Goal: Task Accomplishment & Management: Use online tool/utility

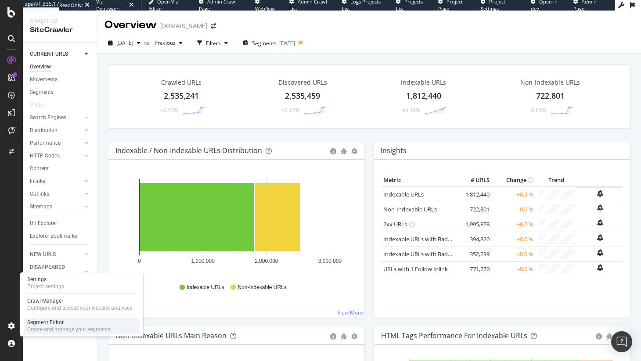
click at [55, 320] on div "Segment Editor" at bounding box center [68, 322] width 83 height 7
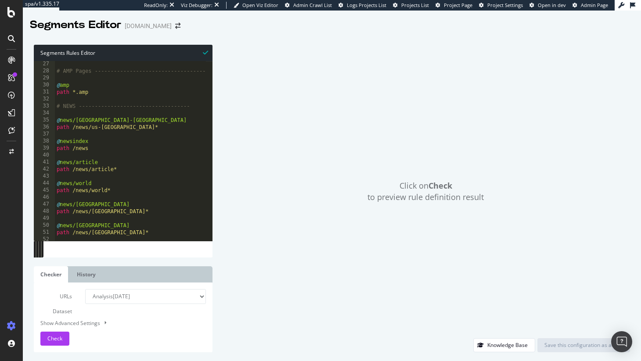
scroll to position [183, 0]
type textarea "@news/article"
click at [150, 160] on div "# AMP Pages ----------------------------------- @ amp path *.amp # NEWS -------…" at bounding box center [202, 154] width 295 height 187
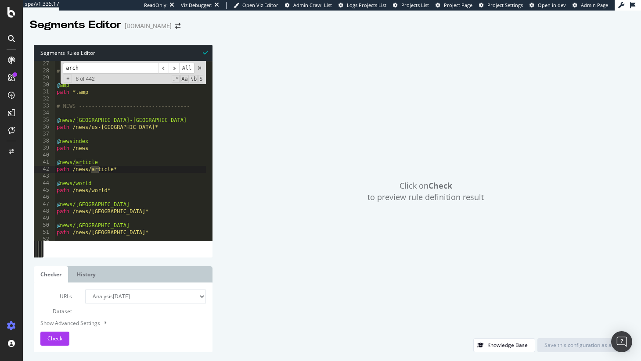
scroll to position [3305, 0]
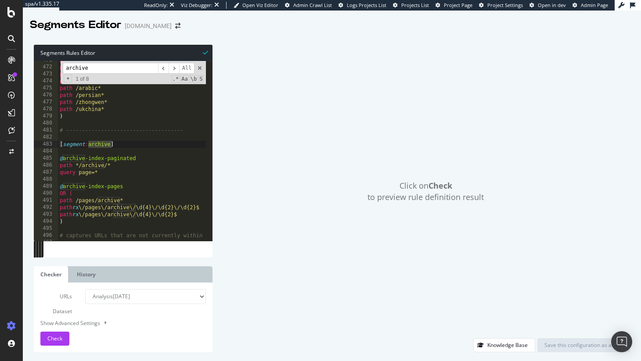
type input "archive"
click at [90, 166] on div "path /turkce* path /ukrainian* path /portuguese* path /mundo* path /arabic* pat…" at bounding box center [205, 150] width 295 height 187
drag, startPoint x: 79, startPoint y: 162, endPoint x: 93, endPoint y: 174, distance: 18.0
click at [79, 162] on div "path /turkce* path /ukrainian* path /portuguese* path /mundo* path /arabic* pat…" at bounding box center [205, 150] width 295 height 187
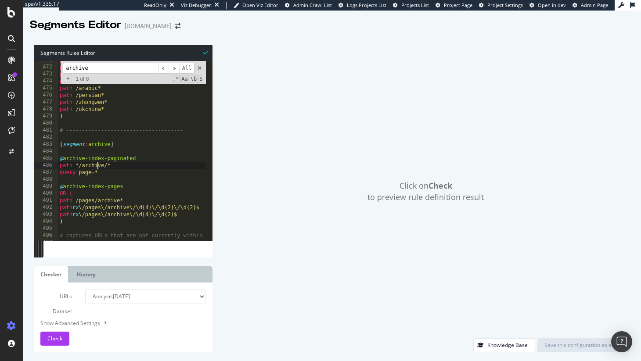
click at [97, 167] on div "path /turkce* path /ukrainian* path /portuguese* path /mundo* path /arabic* pat…" at bounding box center [205, 150] width 295 height 187
click at [72, 161] on div "path /turkce* path /ukrainian* path /portuguese* path /mundo* path /arabic* pat…" at bounding box center [205, 150] width 295 height 187
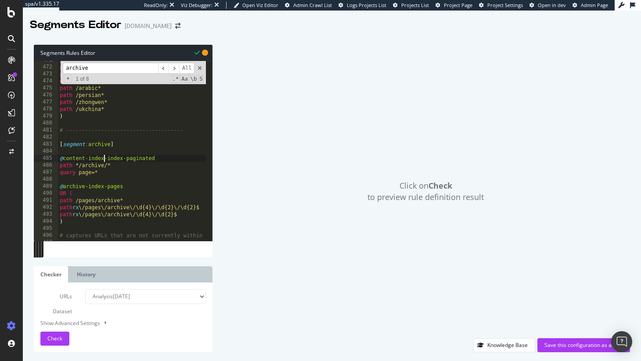
click at [88, 142] on div "path /turkce* path /ukrainian* path /portuguese* path /mundo* path /arabic* pat…" at bounding box center [205, 150] width 295 height 187
click at [107, 141] on div "path /turkce* path /ukrainian* path /portuguese* path /mundo* path /arabic* pat…" at bounding box center [205, 150] width 295 height 187
click at [98, 141] on div "path /turkce* path /ukrainian* path /portuguese* path /mundo* path /arabic* pat…" at bounding box center [205, 150] width 295 height 187
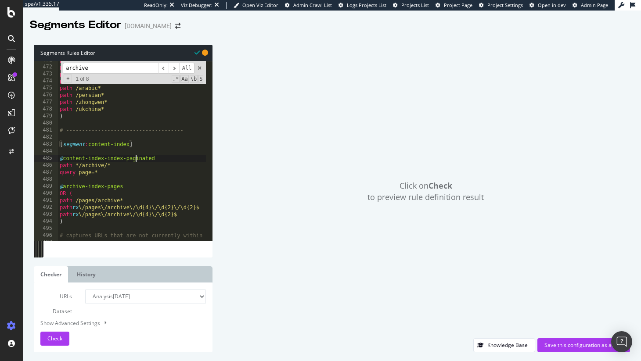
click at [135, 155] on div "path /turkce* path /ukrainian* path /portuguese* path /mundo* path /arabic* pat…" at bounding box center [205, 150] width 295 height 187
click at [92, 163] on div "path /turkce* path /ukrainian* path /portuguese* path /mundo* path /arabic* pat…" at bounding box center [205, 150] width 295 height 187
click at [99, 206] on div "path /turkce* path /ukrainian* path /portuguese* path /mundo* path /arabic* pat…" at bounding box center [205, 150] width 295 height 187
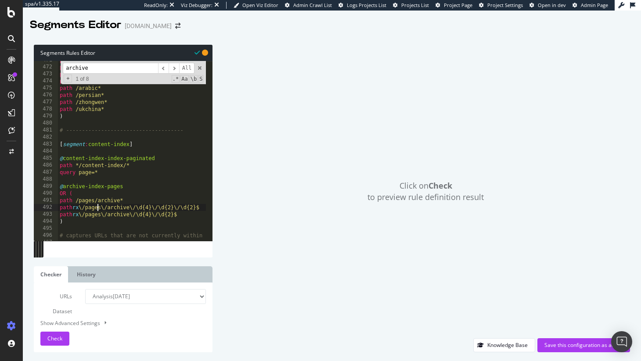
click at [83, 201] on div "path /turkce* path /ukrainian* path /portuguese* path /mundo* path /arabic* pat…" at bounding box center [205, 150] width 295 height 187
click at [119, 208] on div "path /turkce* path /ukrainian* path /portuguese* path /mundo* path /arabic* pat…" at bounding box center [205, 150] width 295 height 187
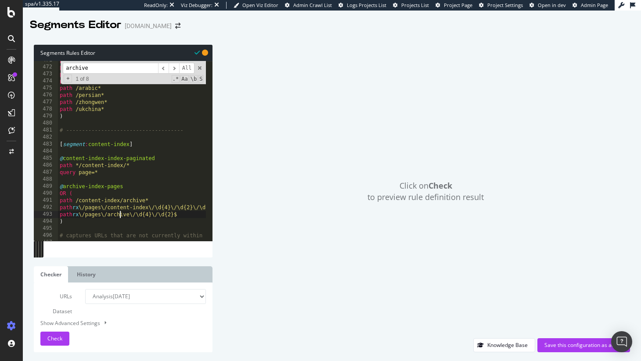
click at [118, 215] on div "path /turkce* path /ukrainian* path /portuguese* path /mundo* path /arabic* pat…" at bounding box center [205, 150] width 295 height 187
click at [68, 189] on div "path /turkce* path /ukrainian* path /portuguese* path /mundo* path /arabic* pat…" at bounding box center [205, 150] width 295 height 187
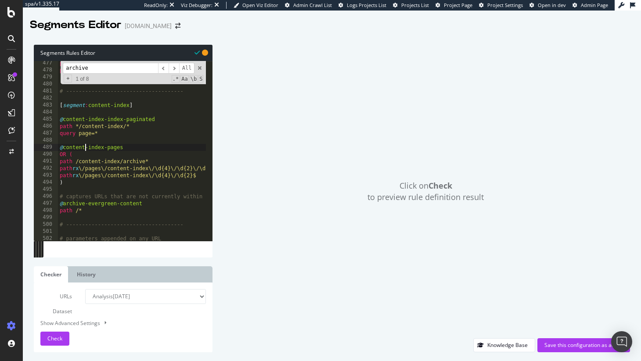
scroll to position [3352, 0]
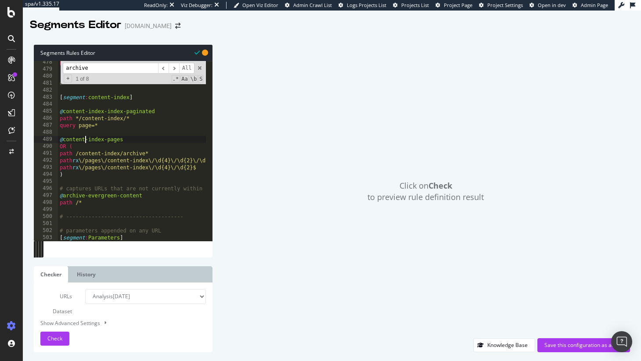
click at [72, 197] on div "path /ukchina* ) # ------------------------------------- [ segment : content-in…" at bounding box center [205, 152] width 295 height 187
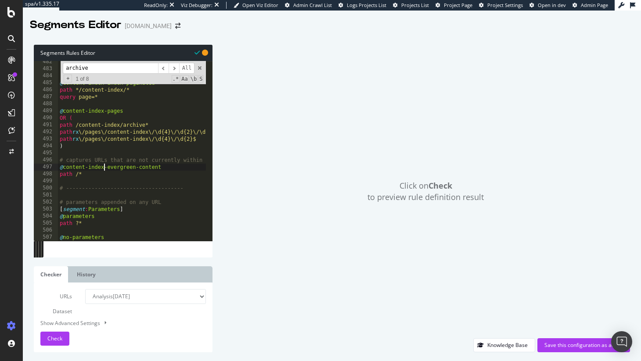
scroll to position [0, 4]
type textarea "@content-index-evergreen-content"
click at [281, 144] on div "Click on Check to preview rule definition result" at bounding box center [425, 192] width 409 height 294
click at [557, 339] on div "Save this configuration as active" at bounding box center [583, 345] width 79 height 13
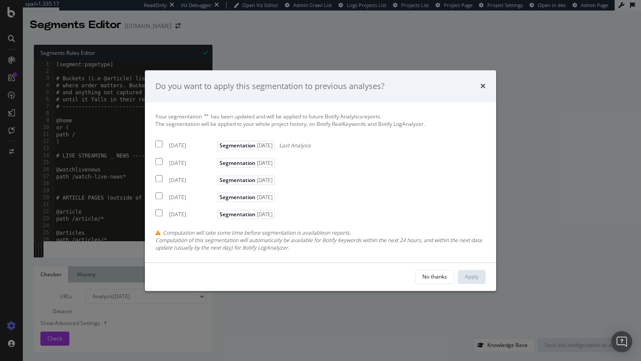
click at [176, 146] on div "2025 Aug. 6th" at bounding box center [192, 145] width 46 height 7
checkbox input "true"
click at [464, 269] on div "No thanks Apply" at bounding box center [320, 277] width 351 height 28
click at [478, 280] on div "Apply" at bounding box center [472, 276] width 14 height 7
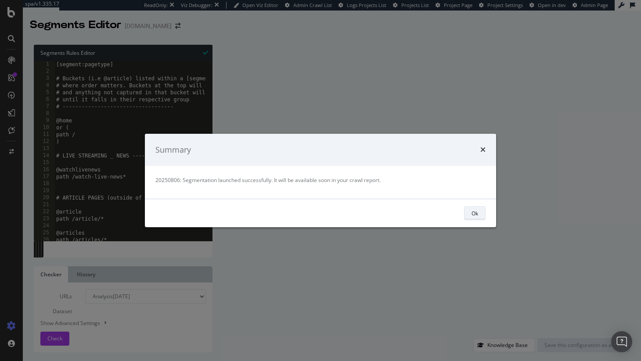
click at [479, 213] on button "Ok" at bounding box center [475, 213] width 22 height 14
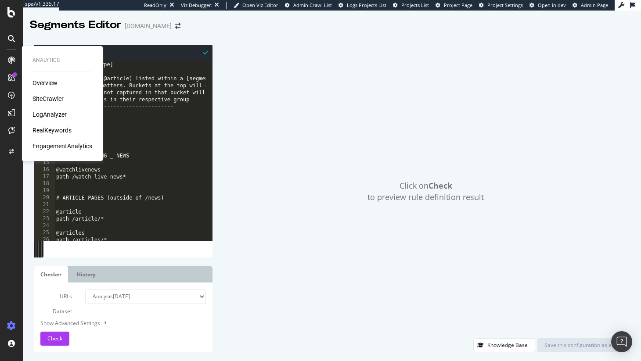
click at [58, 102] on div "SiteCrawler" at bounding box center [47, 98] width 31 height 9
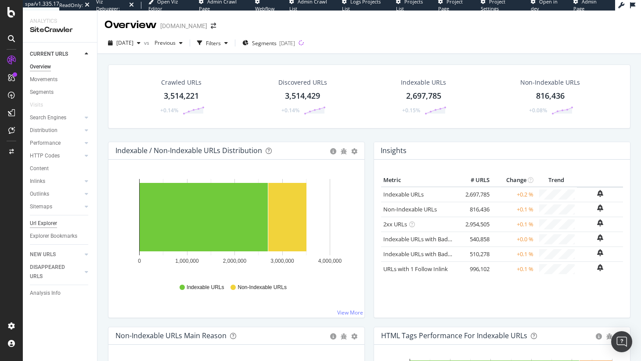
click at [49, 224] on div "Url Explorer" at bounding box center [43, 223] width 27 height 9
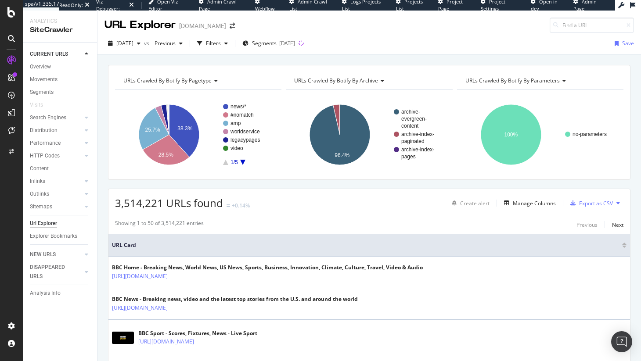
scroll to position [2, 0]
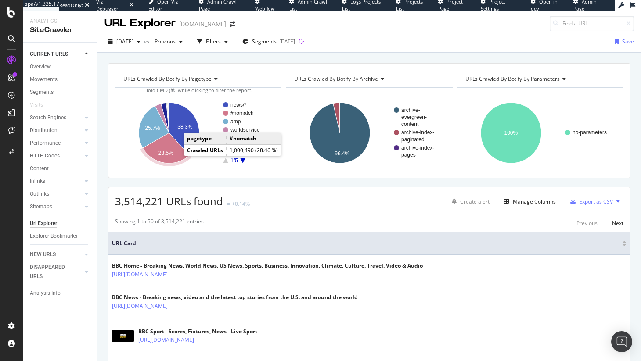
click at [167, 153] on text "28.5%" at bounding box center [165, 153] width 15 height 6
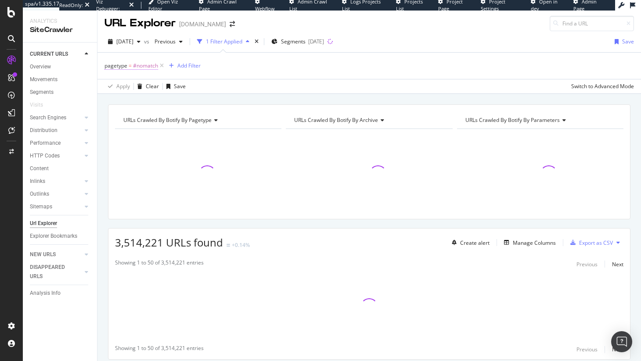
click at [150, 64] on span "#nomatch" at bounding box center [145, 66] width 25 height 12
click at [266, 74] on div "pagetype = #nomatch Add Filter" at bounding box center [368, 66] width 529 height 26
click at [306, 40] on span "Segments" at bounding box center [293, 41] width 25 height 7
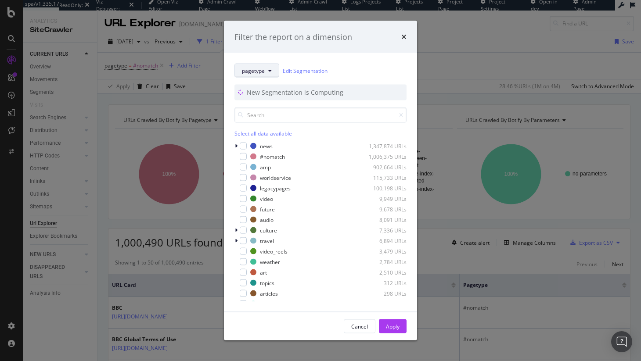
click at [260, 70] on span "pagetype" at bounding box center [253, 70] width 23 height 7
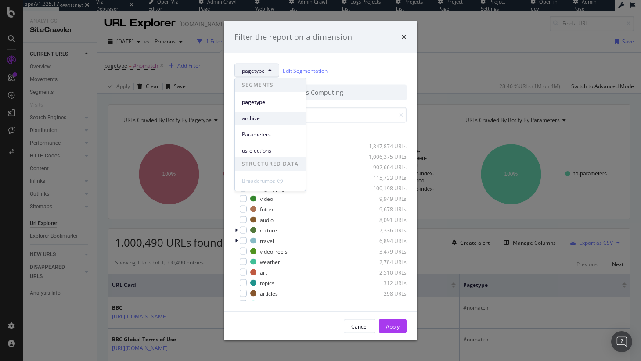
click at [269, 116] on span "archive" at bounding box center [270, 119] width 57 height 8
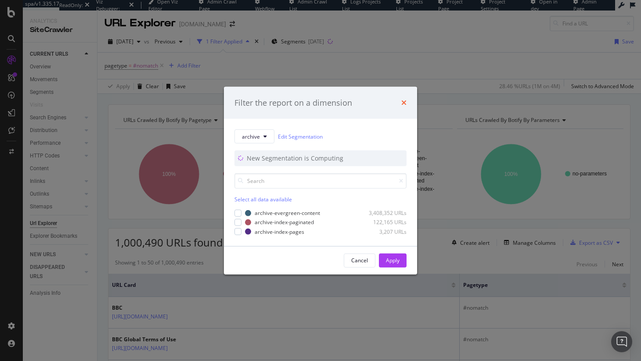
click at [403, 104] on icon "times" at bounding box center [403, 102] width 5 height 7
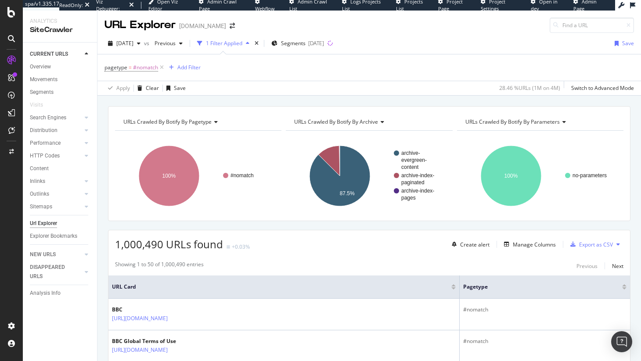
click at [307, 62] on div "pagetype = #nomatch Add Filter" at bounding box center [368, 67] width 529 height 26
click at [306, 44] on span "Segments" at bounding box center [293, 43] width 25 height 7
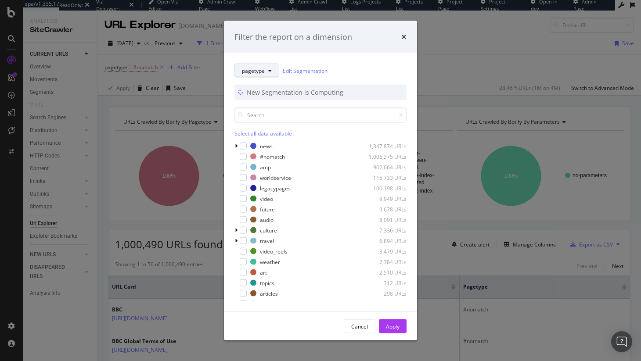
click at [270, 68] on icon "modal" at bounding box center [270, 70] width 4 height 5
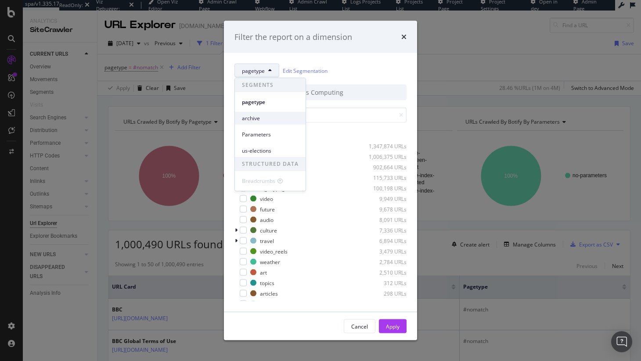
click at [281, 116] on span "archive" at bounding box center [270, 119] width 57 height 8
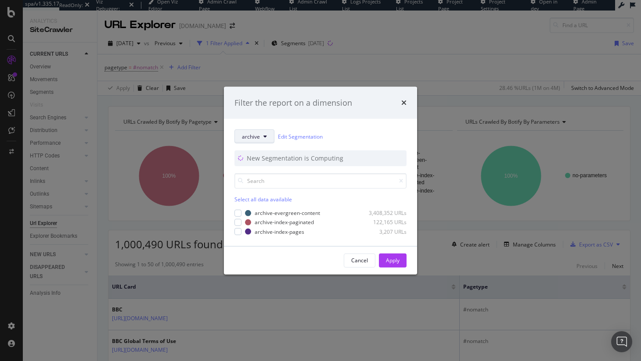
click at [263, 134] on icon "modal" at bounding box center [265, 136] width 4 height 5
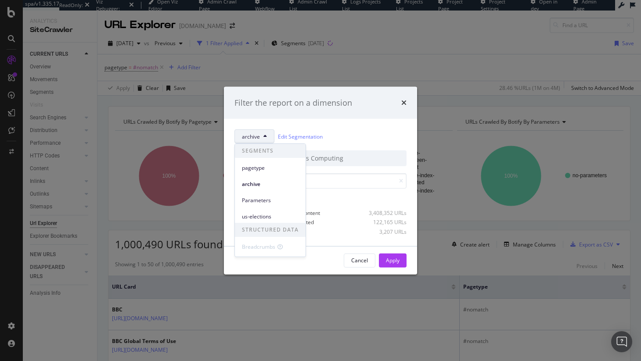
click at [278, 209] on div "us-elections" at bounding box center [270, 215] width 71 height 16
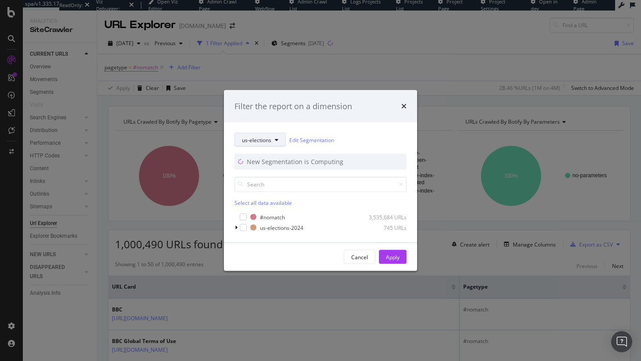
click at [262, 144] on button "us-elections" at bounding box center [259, 140] width 51 height 14
click at [265, 173] on span "pagetype" at bounding box center [270, 172] width 57 height 8
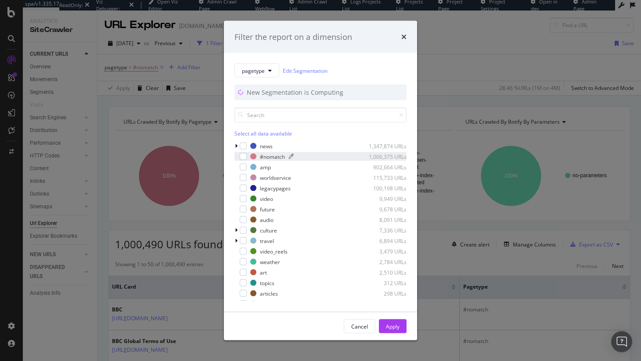
click at [266, 157] on div "#nomatch" at bounding box center [272, 156] width 25 height 7
click at [392, 325] on div "Apply" at bounding box center [393, 326] width 14 height 7
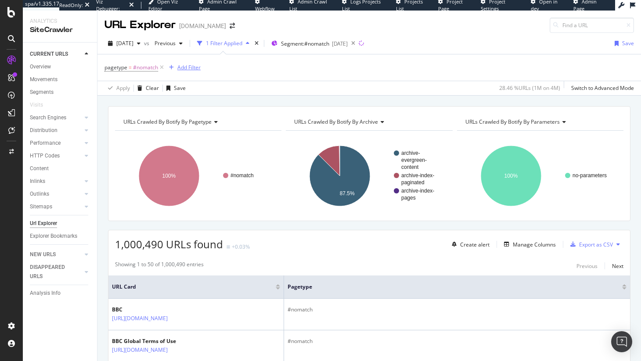
click at [185, 66] on div "Add Filter" at bounding box center [188, 67] width 23 height 7
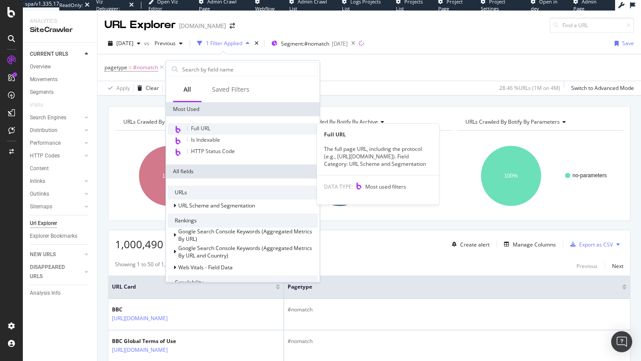
click at [210, 129] on span "Full URL" at bounding box center [200, 128] width 19 height 7
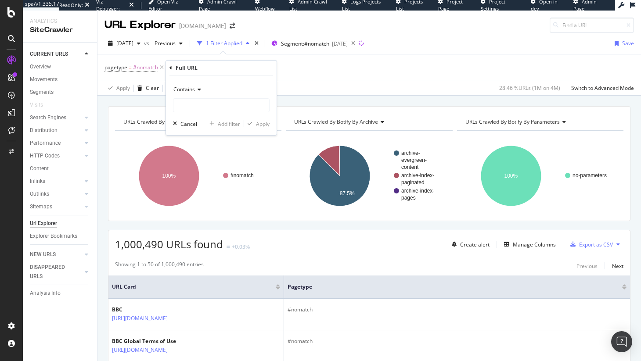
click at [193, 88] on span "Contains" at bounding box center [184, 89] width 22 height 7
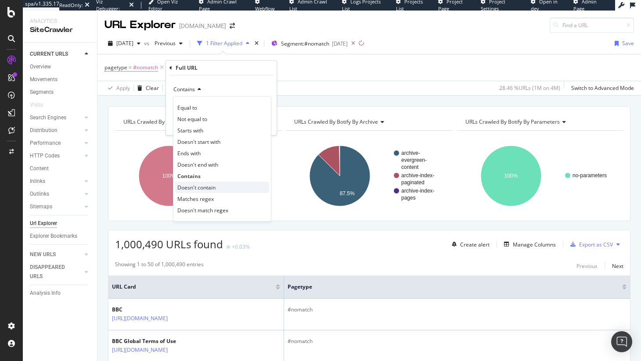
click at [220, 189] on div "Doesn't contain" at bounding box center [222, 187] width 94 height 11
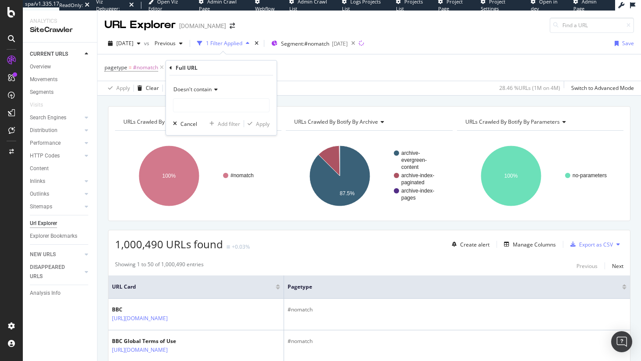
click at [223, 96] on div "Doesn't contain" at bounding box center [221, 90] width 97 height 14
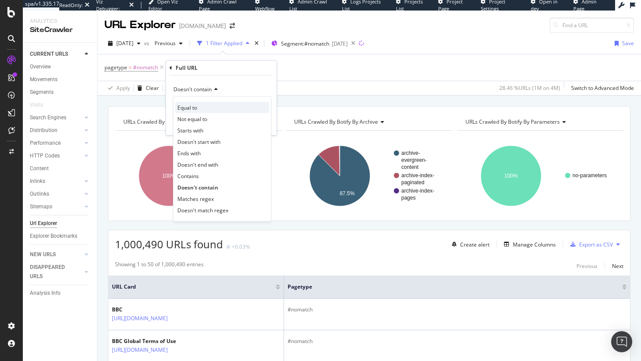
click at [223, 103] on div "Equal to" at bounding box center [222, 107] width 94 height 11
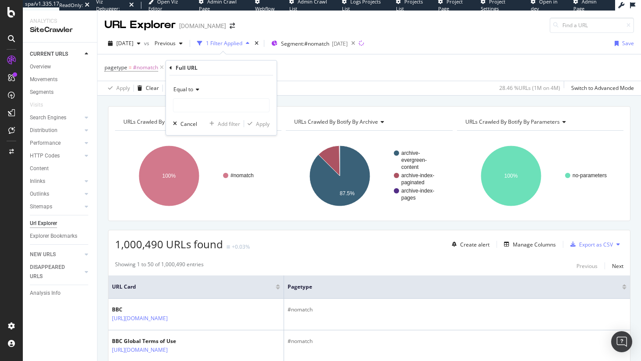
click at [183, 86] on span "Equal to" at bounding box center [183, 89] width 20 height 7
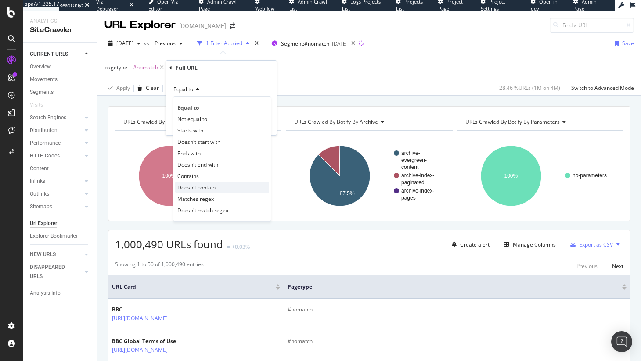
click at [216, 187] on div "Doesn't contain" at bounding box center [222, 187] width 94 height 11
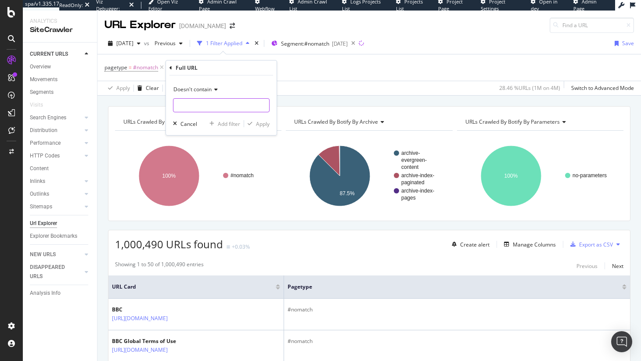
click at [200, 105] on input "text" at bounding box center [221, 105] width 96 height 14
type input "/archive/"
click at [253, 123] on div "button" at bounding box center [250, 123] width 12 height 5
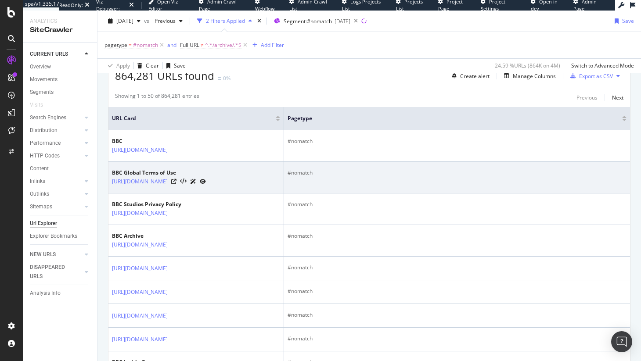
scroll to position [464, 0]
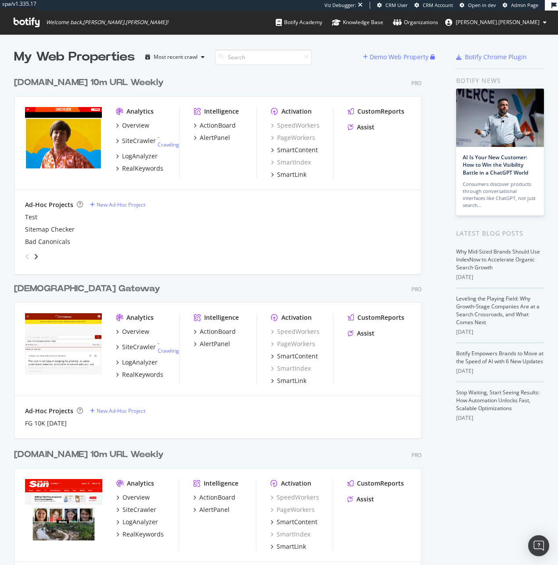
scroll to position [3044, 408]
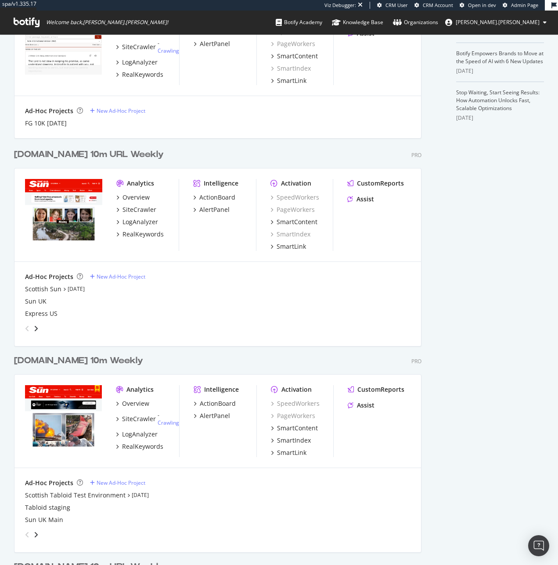
click at [63, 292] on div "Scottish Sun Aug 8th 25" at bounding box center [217, 289] width 385 height 9
click at [51, 288] on div "Scottish Sun" at bounding box center [43, 289] width 36 height 9
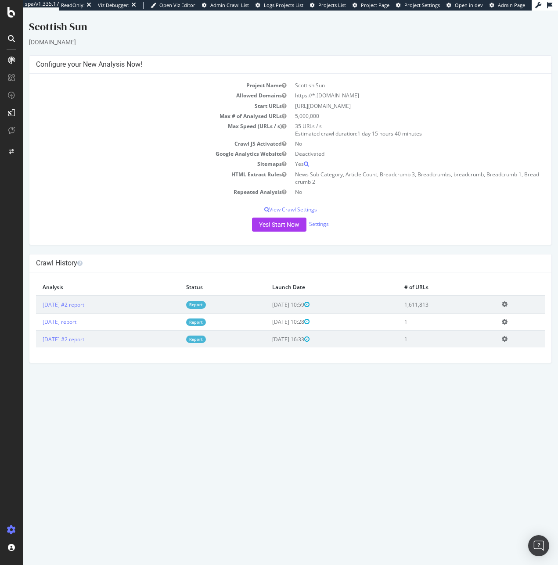
click at [507, 5] on span "Admin Page" at bounding box center [511, 5] width 27 height 7
click at [13, 14] on icon at bounding box center [11, 12] width 8 height 11
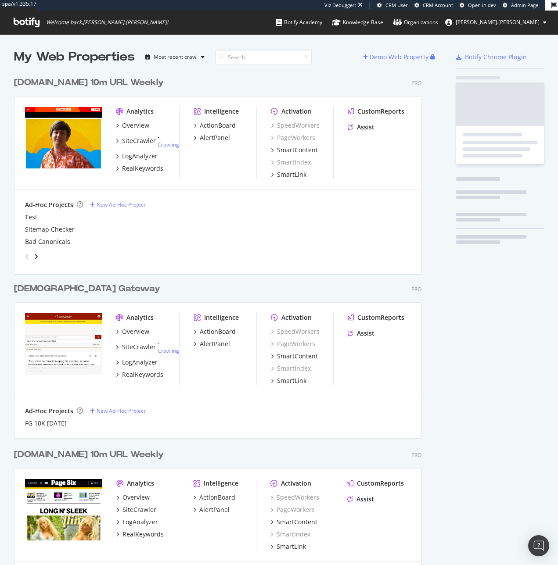
scroll to position [2757, 408]
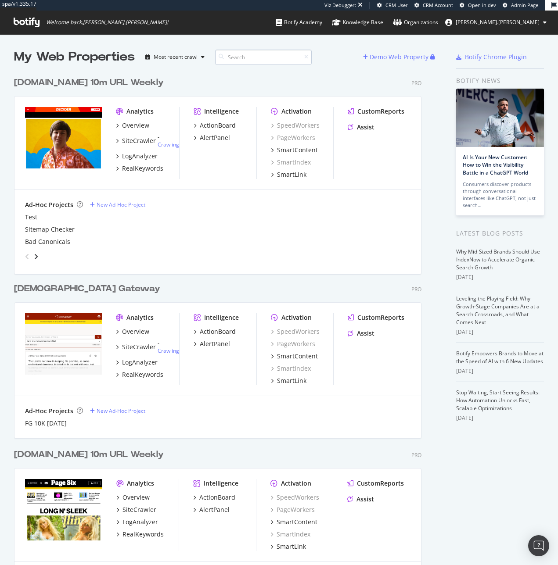
click at [228, 52] on input at bounding box center [263, 57] width 97 height 15
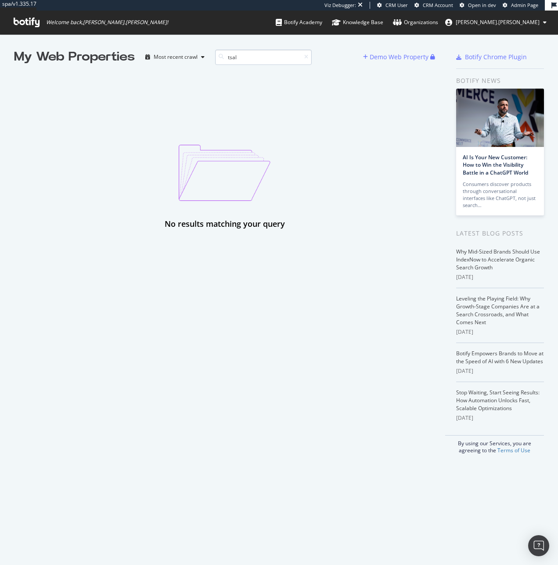
click at [257, 50] on input "tsal" at bounding box center [263, 57] width 97 height 15
click at [256, 53] on input "tsal" at bounding box center [263, 57] width 97 height 15
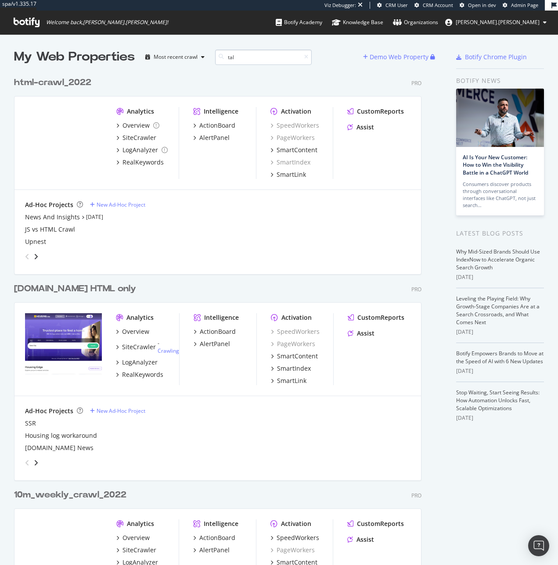
type input "talk"
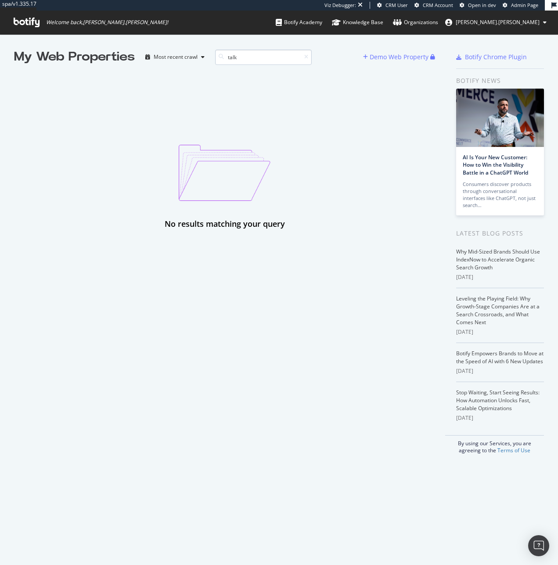
click at [260, 64] on input "talk" at bounding box center [263, 57] width 97 height 15
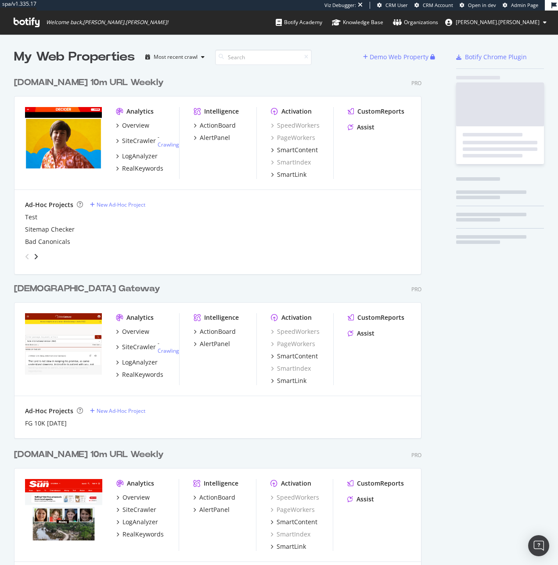
scroll to position [2710, 408]
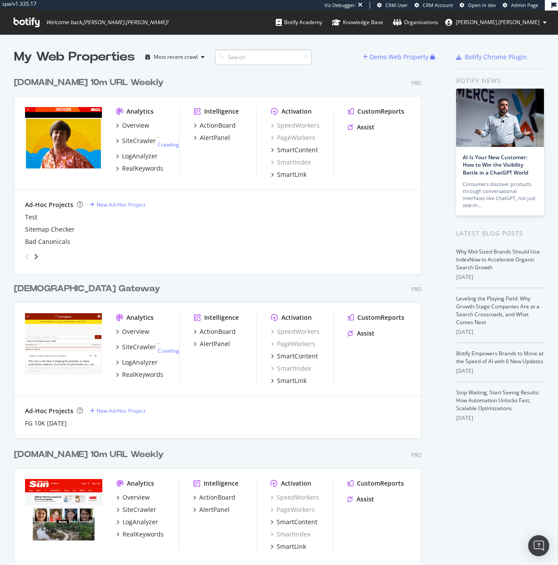
click at [244, 51] on input at bounding box center [263, 57] width 97 height 15
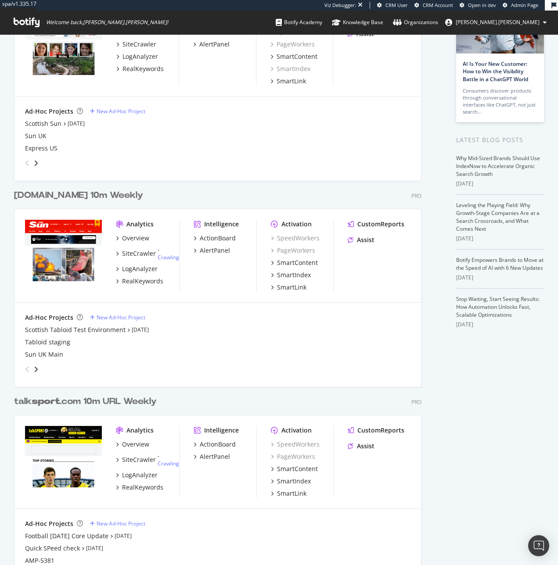
scroll to position [189, 0]
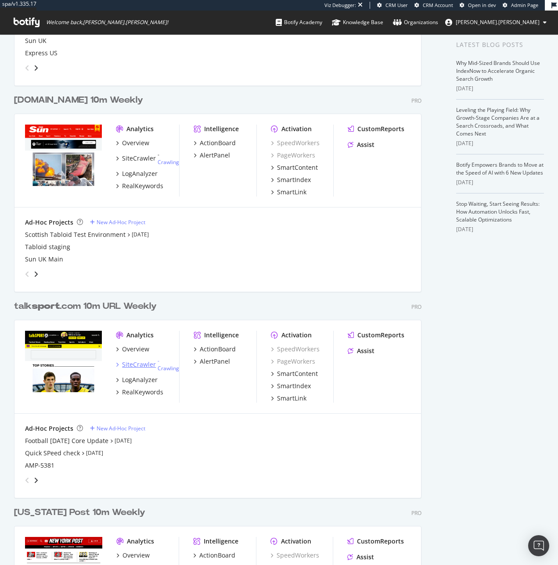
type input "sport"
click at [146, 363] on div "SiteCrawler" at bounding box center [139, 364] width 34 height 9
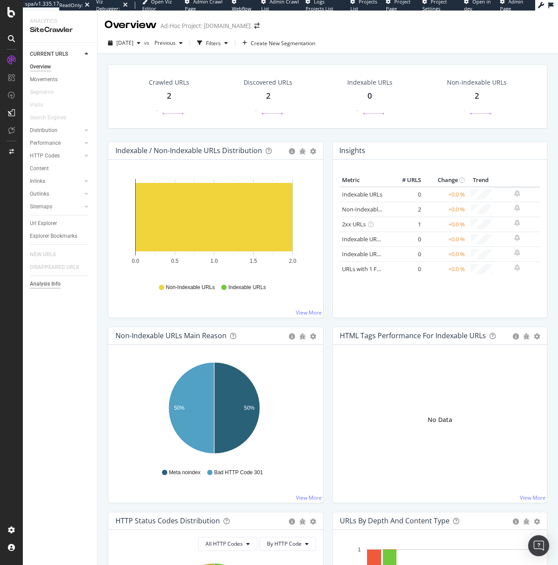
click at [52, 285] on div "Analysis Info" at bounding box center [45, 284] width 31 height 9
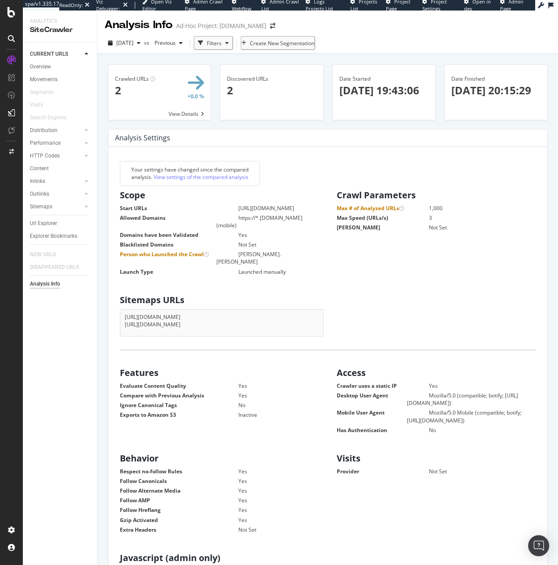
scroll to position [133, 193]
click at [144, 44] on div "button" at bounding box center [138, 42] width 11 height 5
click at [158, 53] on div "2025 Aug. 7th 2.0 URLs" at bounding box center [162, 58] width 104 height 16
click at [42, 65] on div "Overview" at bounding box center [40, 66] width 21 height 9
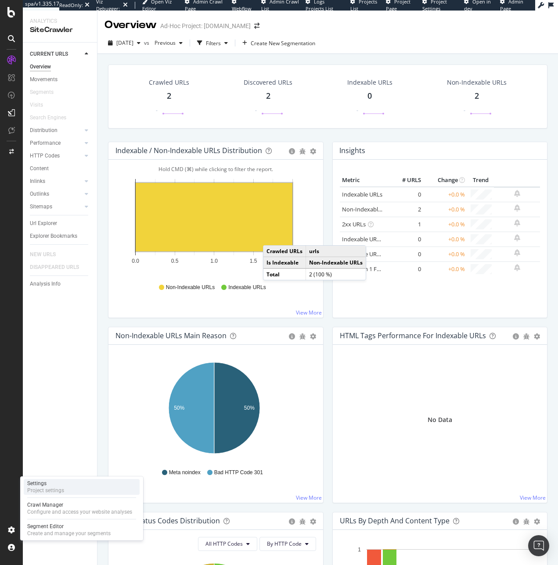
click at [58, 487] on div "Project settings" at bounding box center [45, 490] width 37 height 7
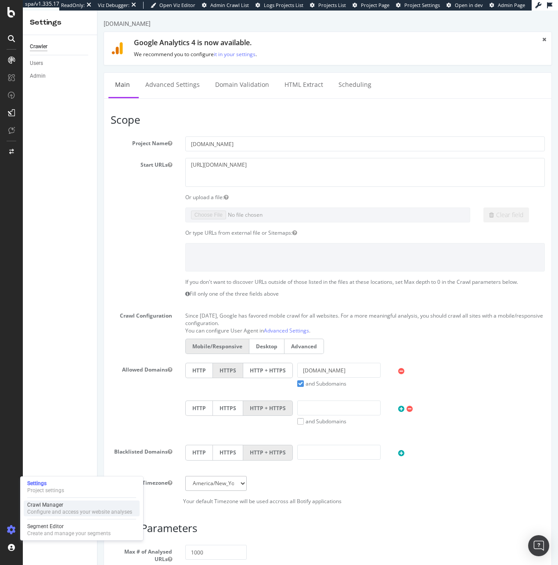
click at [46, 513] on div "Configure and access your website analyses" at bounding box center [79, 512] width 105 height 7
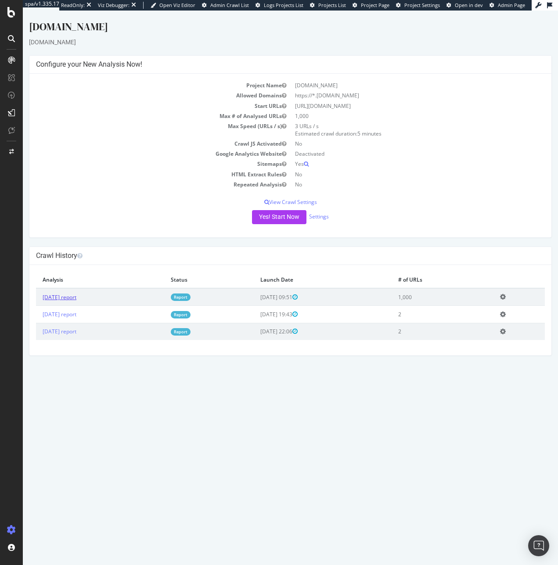
click at [75, 299] on link "2025 Aug. 11th report" at bounding box center [60, 297] width 34 height 7
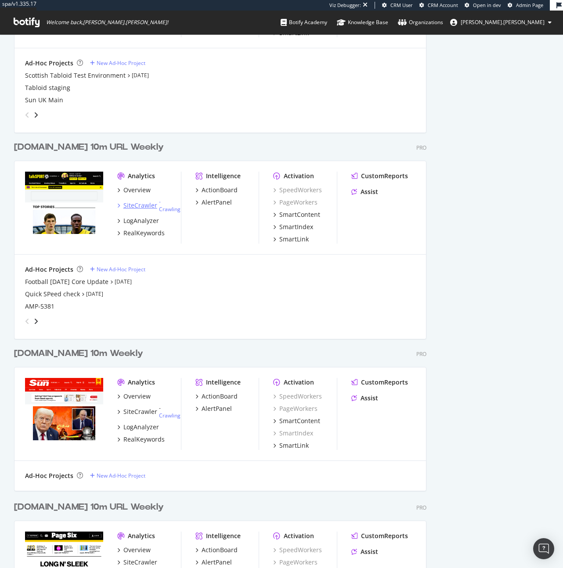
click at [150, 204] on div "SiteCrawler" at bounding box center [140, 205] width 34 height 9
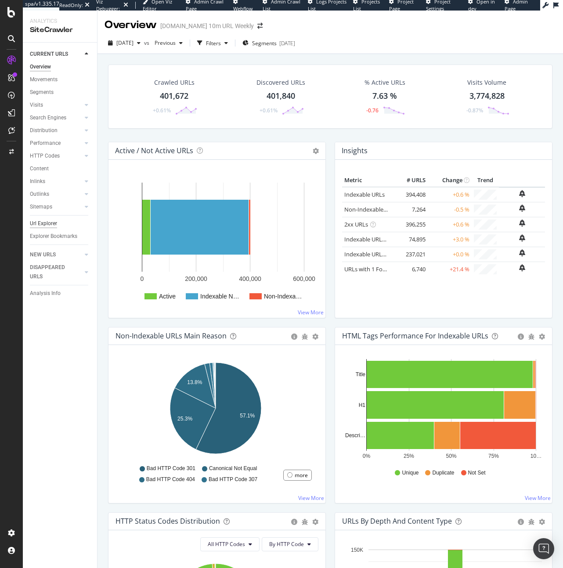
click at [49, 226] on div "Url Explorer" at bounding box center [43, 223] width 27 height 9
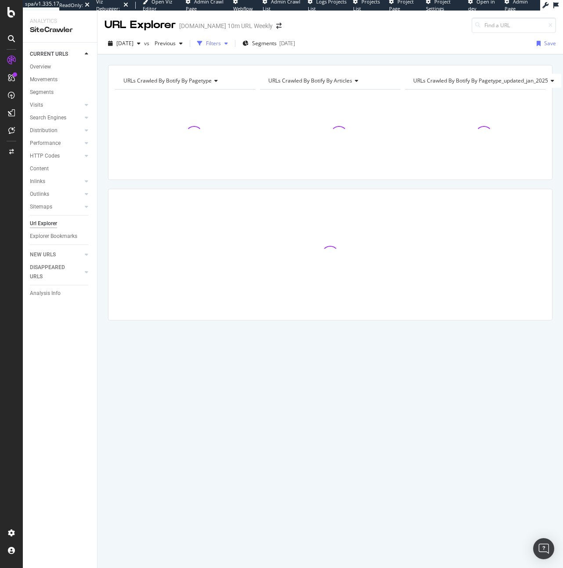
click at [231, 43] on div "button" at bounding box center [226, 43] width 11 height 5
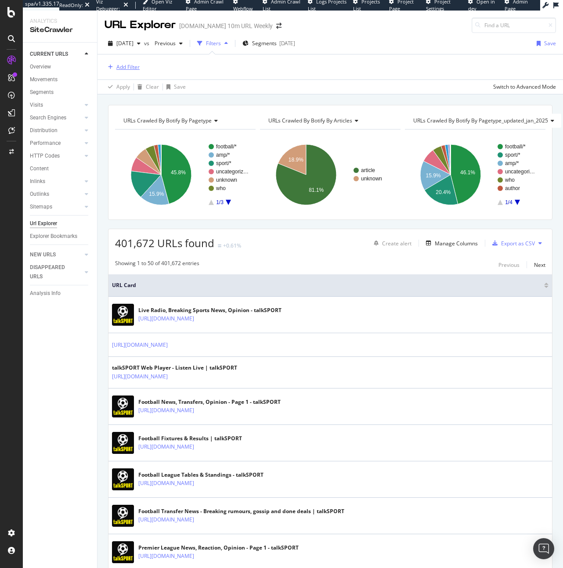
click at [134, 65] on div "Add Filter" at bounding box center [127, 66] width 23 height 7
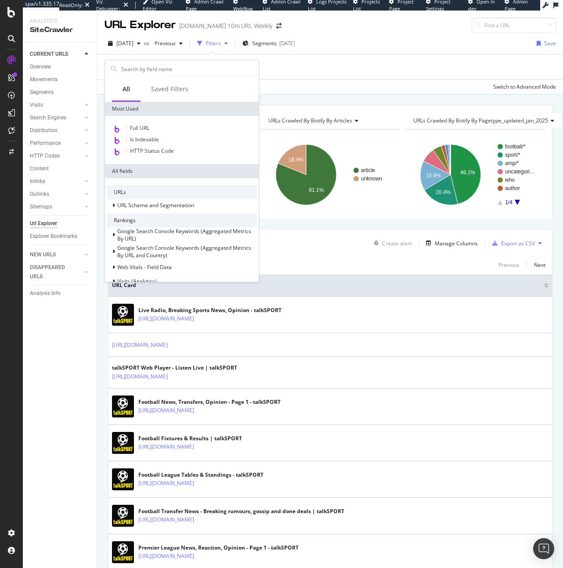
click at [392, 84] on div "Apply Clear Save Switch to Advanced Mode" at bounding box center [329, 86] width 465 height 14
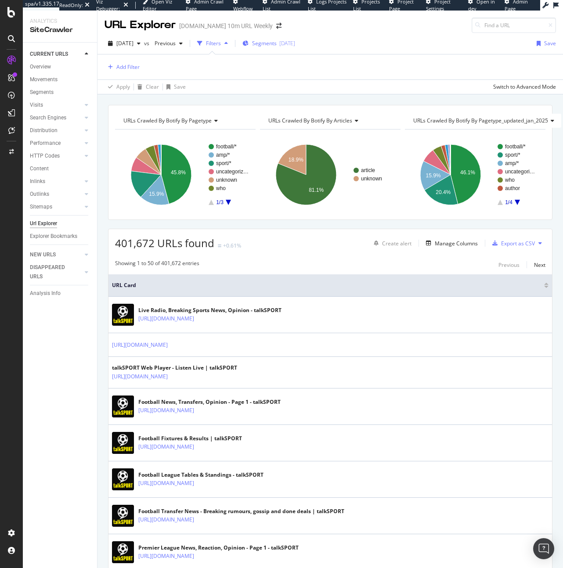
click at [295, 44] on div "[DATE]" at bounding box center [287, 43] width 16 height 7
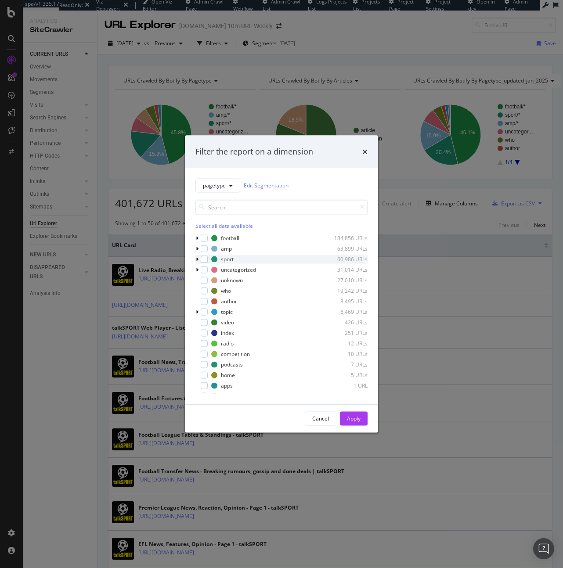
click at [196, 258] on icon "modal" at bounding box center [197, 258] width 3 height 5
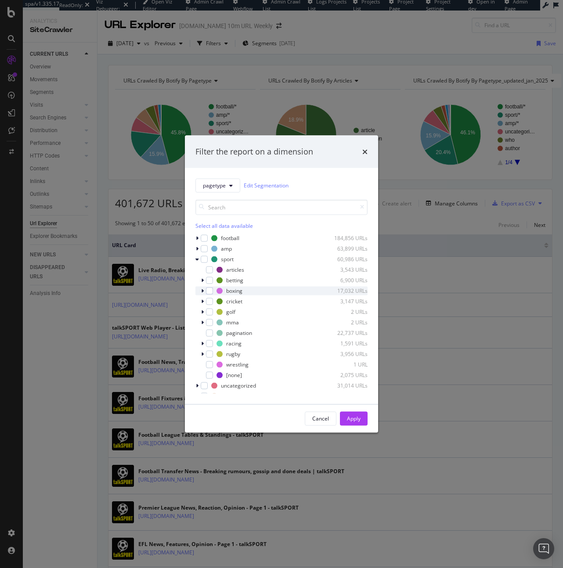
click at [201, 288] on icon "modal" at bounding box center [202, 290] width 3 height 5
click at [208, 291] on div "modal" at bounding box center [209, 290] width 7 height 7
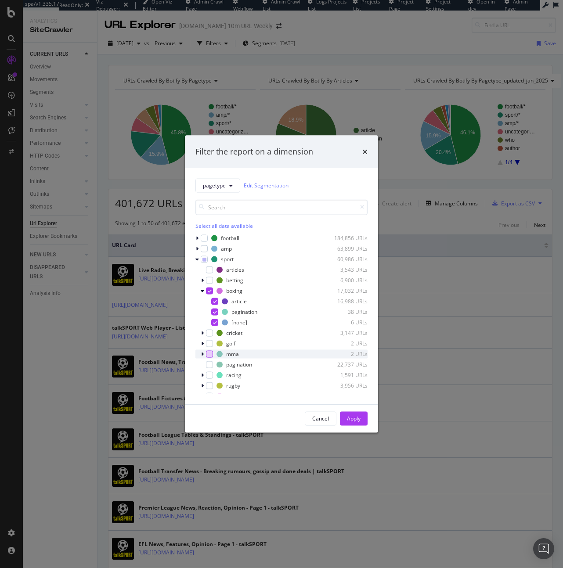
click at [210, 356] on div "modal" at bounding box center [209, 353] width 7 height 7
click at [354, 417] on div "Apply" at bounding box center [354, 418] width 14 height 7
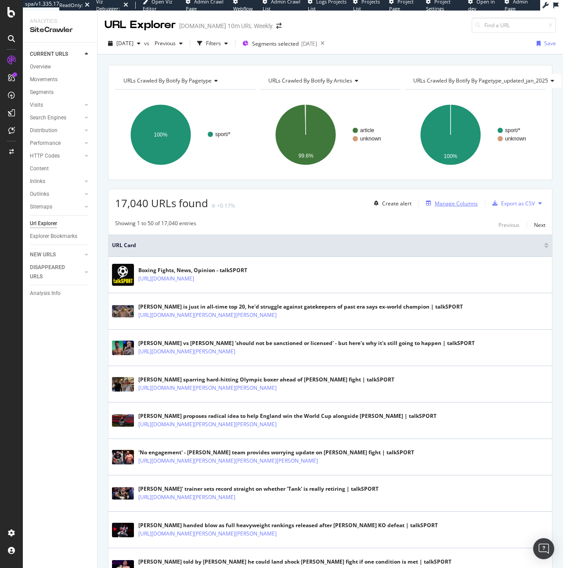
click at [445, 204] on div "Manage Columns" at bounding box center [456, 203] width 43 height 7
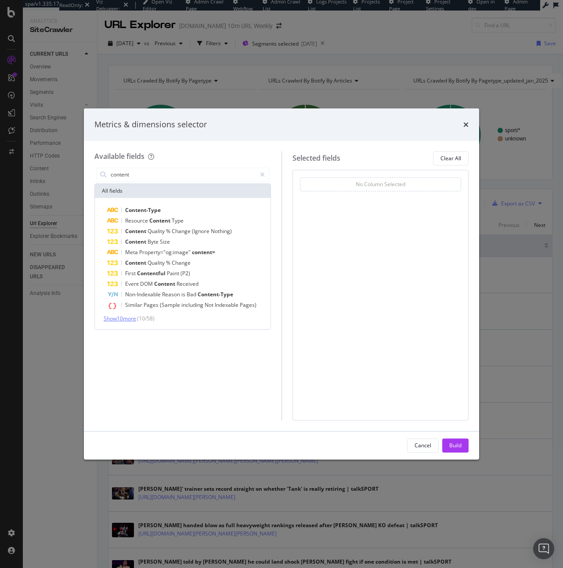
click at [130, 315] on span "Show 10 more" at bounding box center [120, 318] width 32 height 7
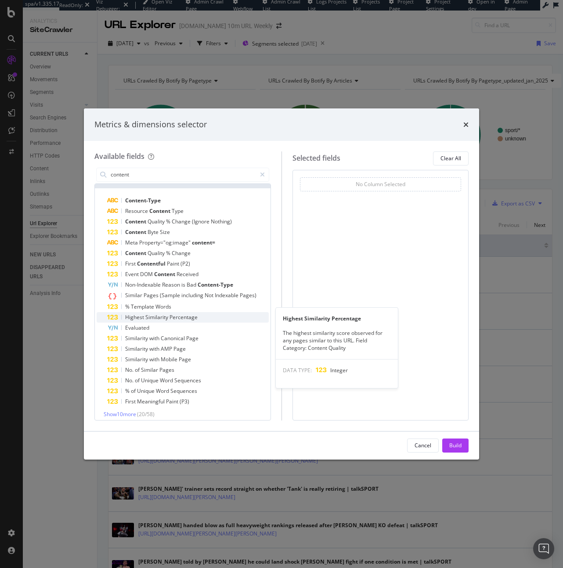
scroll to position [14, 0]
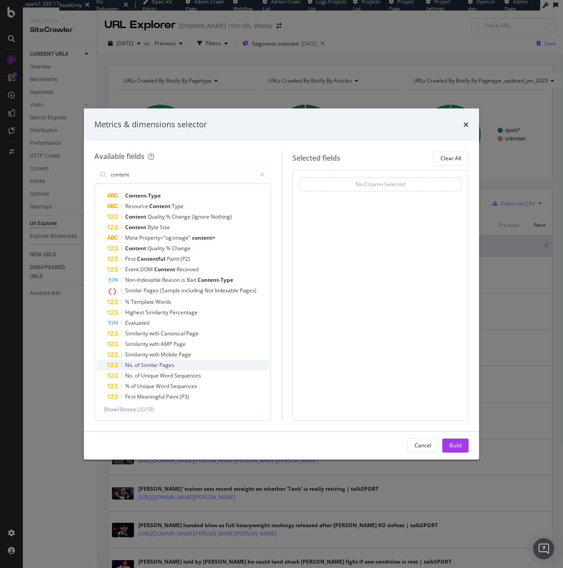
click at [175, 363] on div "No. of Similar Pages" at bounding box center [188, 365] width 162 height 11
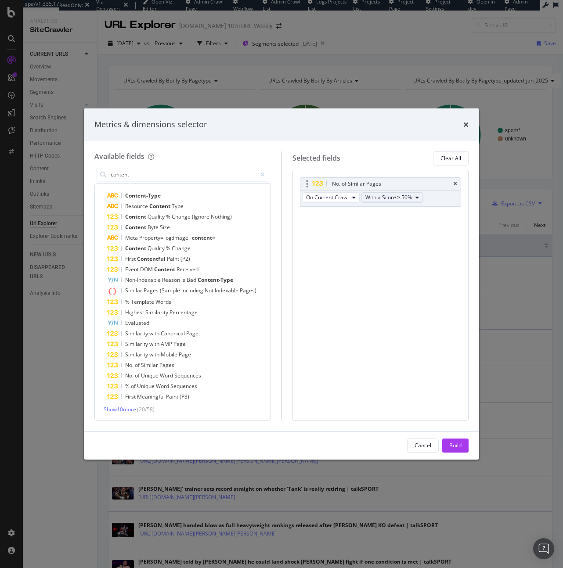
click at [385, 196] on span "With a Score ≥ 50%" at bounding box center [388, 197] width 47 height 7
click at [142, 175] on input "content" at bounding box center [183, 174] width 146 height 13
type input "content"
click at [136, 412] on span "Show 10 more" at bounding box center [120, 409] width 32 height 7
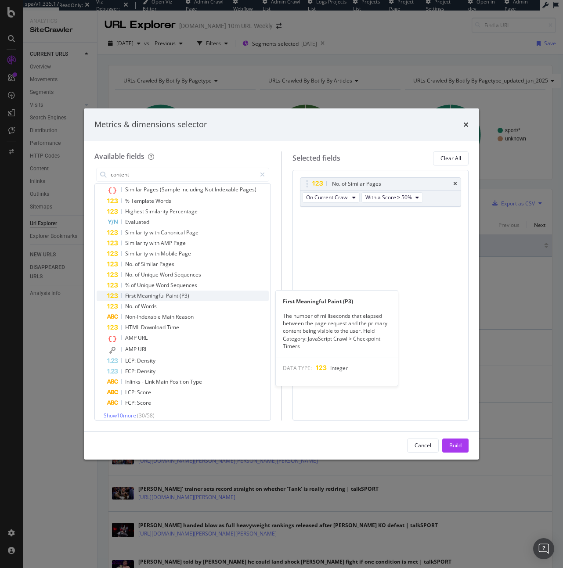
scroll to position [122, 0]
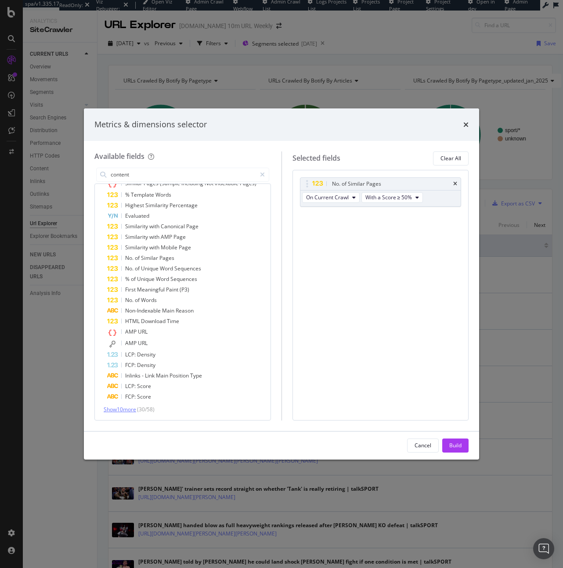
click at [135, 406] on span "Show 10 more" at bounding box center [120, 409] width 32 height 7
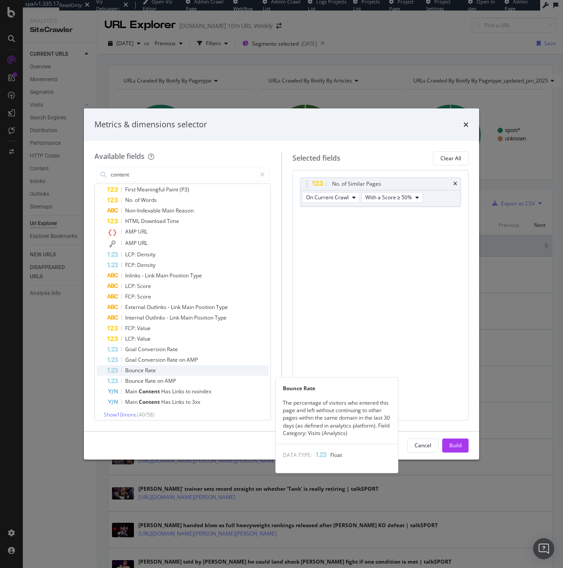
scroll to position [227, 0]
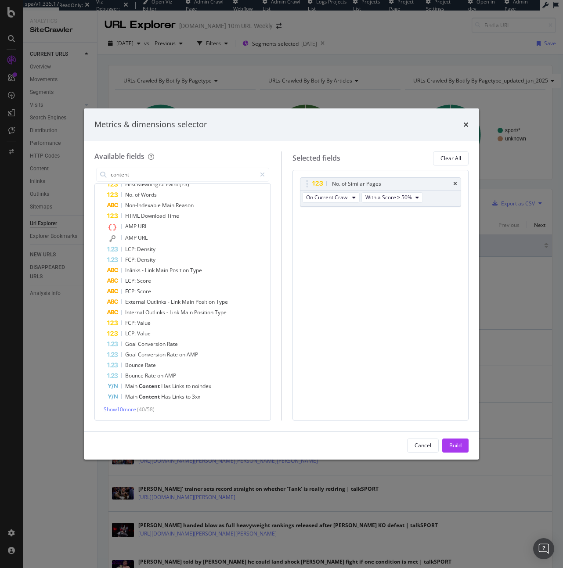
click at [133, 408] on span "Show 10 more" at bounding box center [120, 409] width 32 height 7
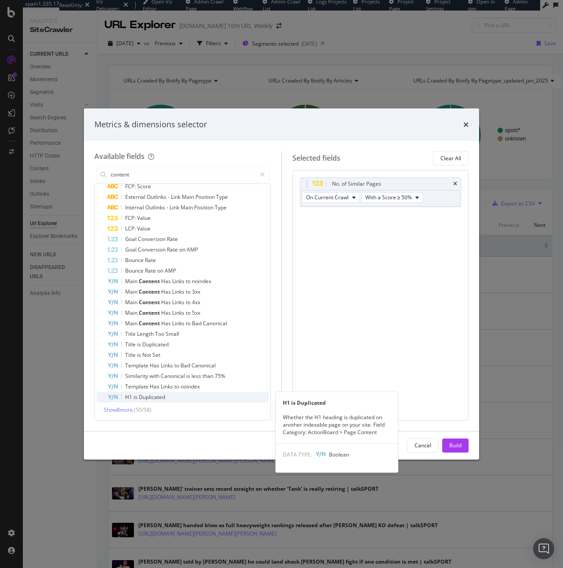
scroll to position [332, 0]
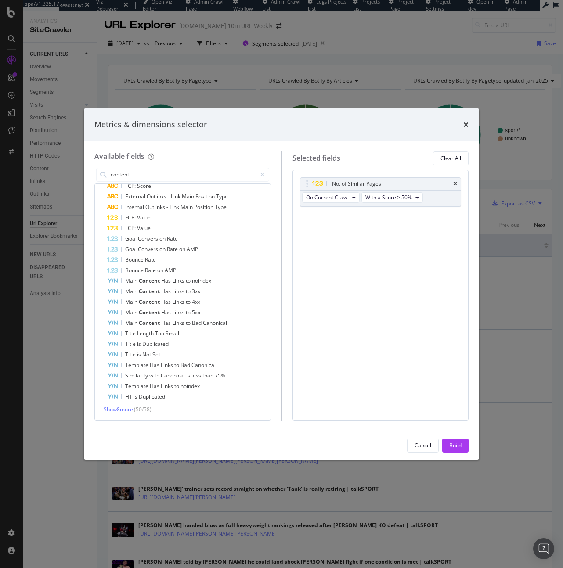
click at [129, 406] on span "Show 8 more" at bounding box center [118, 409] width 29 height 7
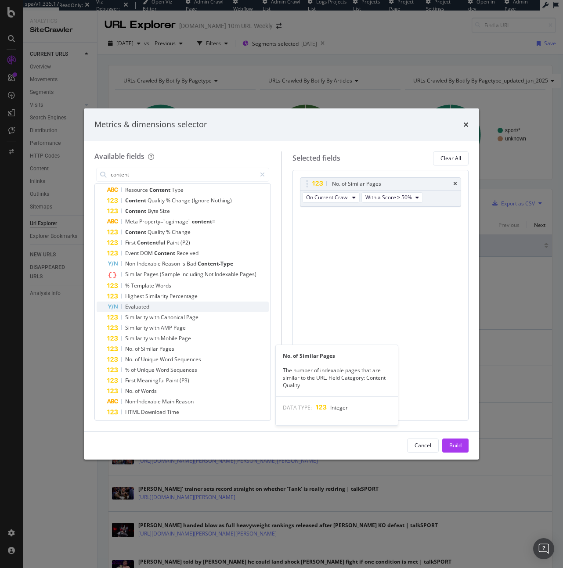
scroll to position [30, 0]
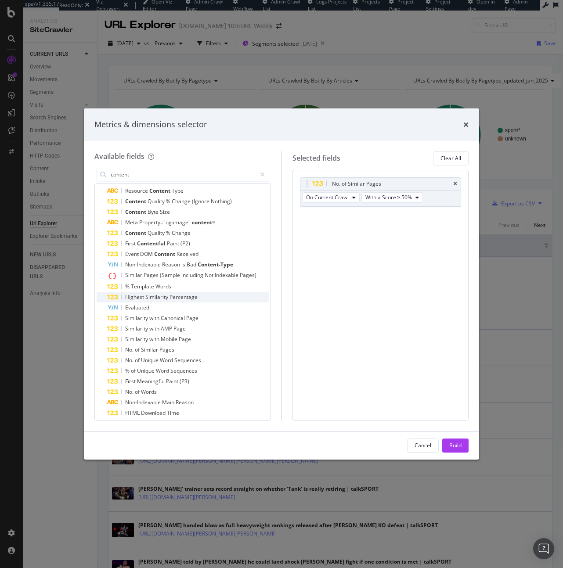
click at [204, 297] on div "Highest Similarity Percentage" at bounding box center [188, 297] width 162 height 11
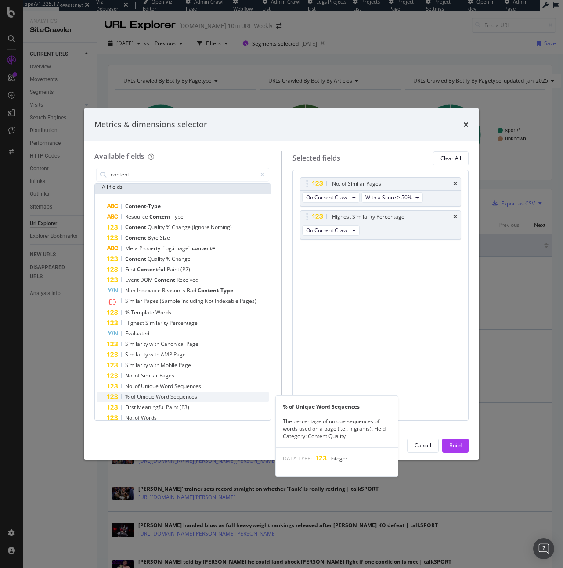
scroll to position [0, 0]
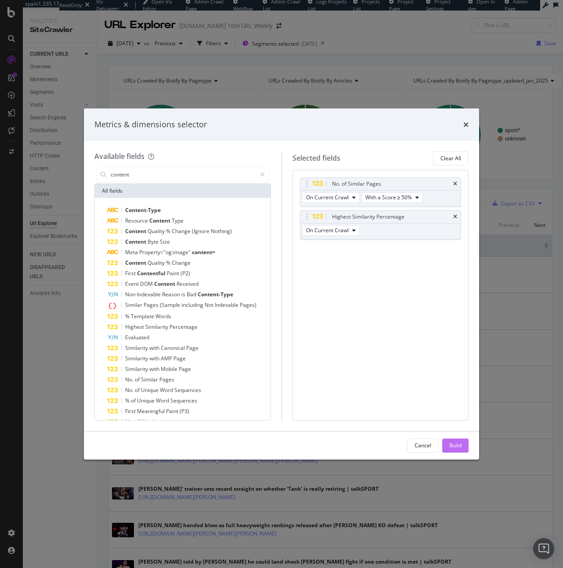
click at [454, 451] on div "Build" at bounding box center [455, 445] width 12 height 13
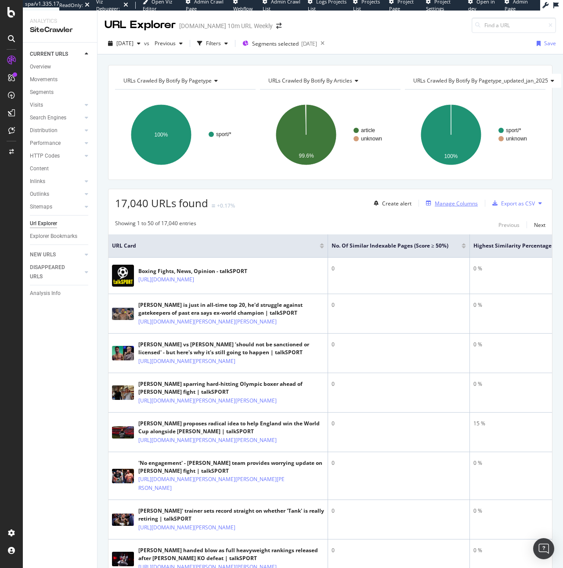
click at [442, 206] on div "Manage Columns" at bounding box center [456, 203] width 43 height 7
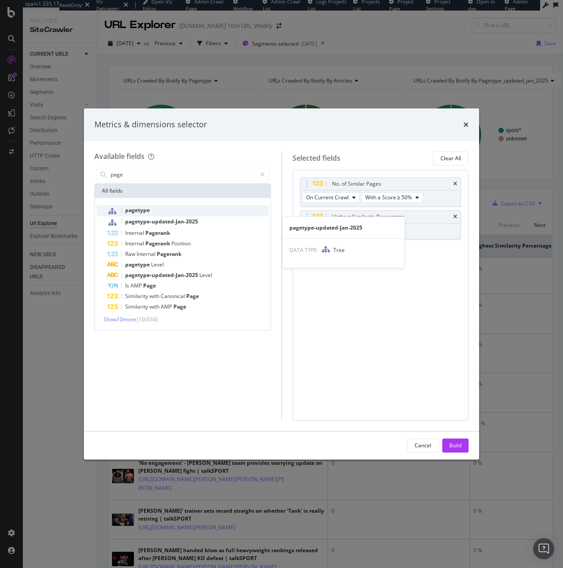
type input "page"
click at [187, 210] on div "pagetype" at bounding box center [188, 210] width 162 height 11
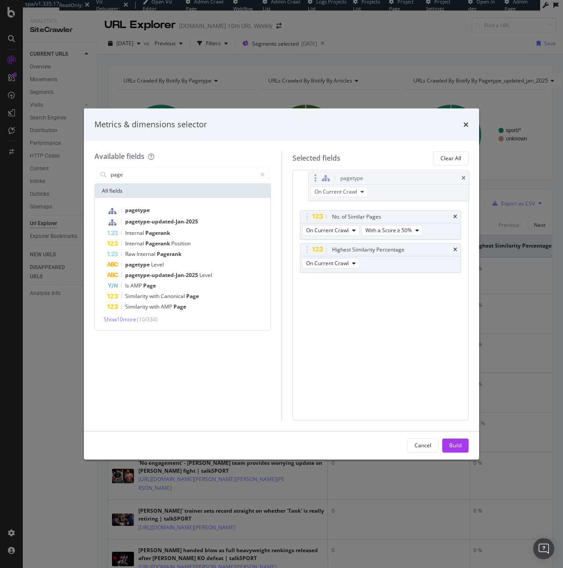
drag, startPoint x: 304, startPoint y: 255, endPoint x: 312, endPoint y: 183, distance: 72.9
click at [312, 183] on body "spa/v1.335.17 ReadOnly: Viz Debugger: Open Viz Editor Admin Crawl Page Webflow …" at bounding box center [281, 284] width 563 height 568
click at [453, 442] on div "Build" at bounding box center [455, 445] width 12 height 7
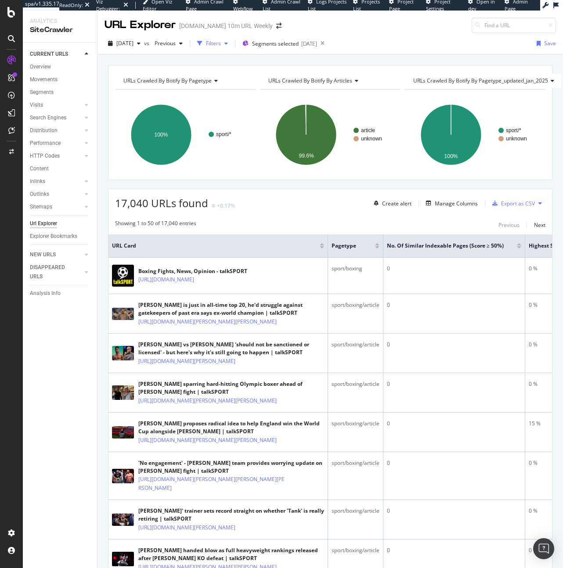
click at [206, 44] on div "button" at bounding box center [200, 43] width 12 height 12
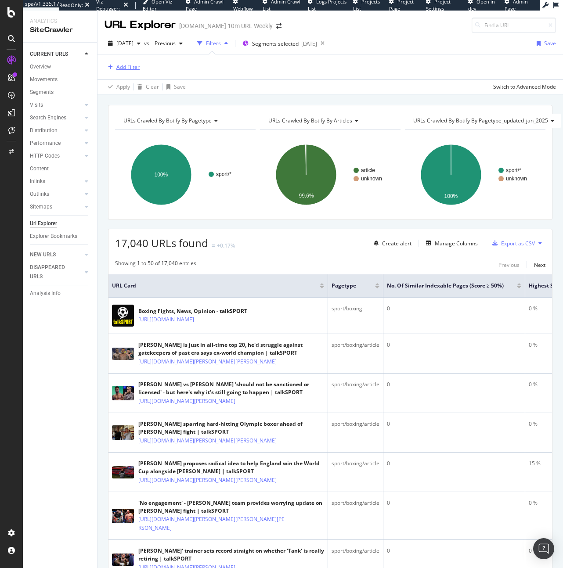
click at [128, 66] on div "Add Filter" at bounding box center [127, 66] width 23 height 7
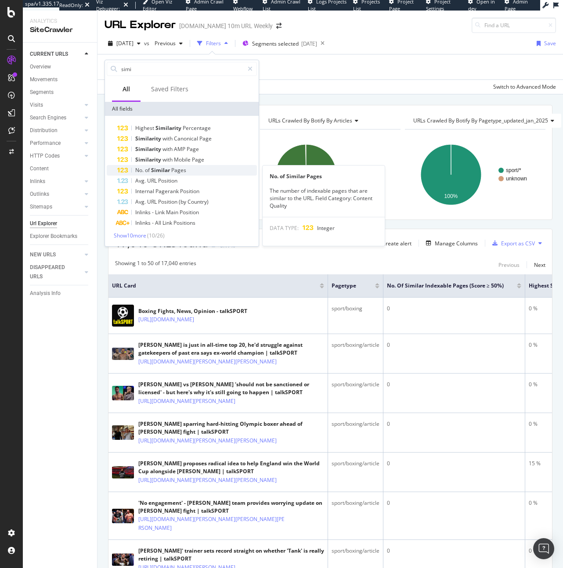
type input "simi"
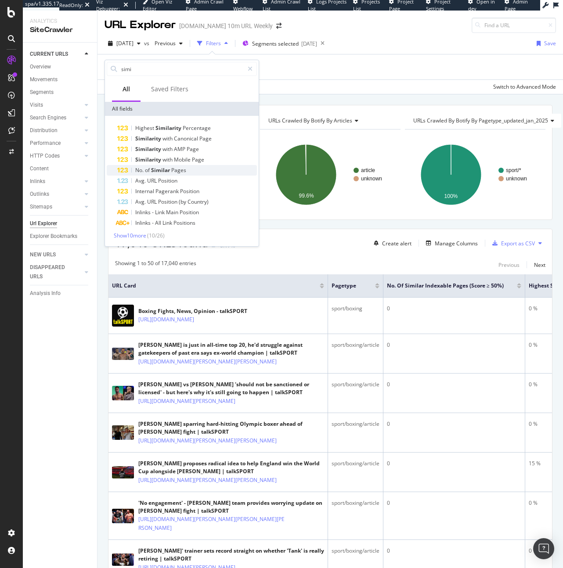
click at [161, 167] on span "Similar" at bounding box center [161, 169] width 20 height 7
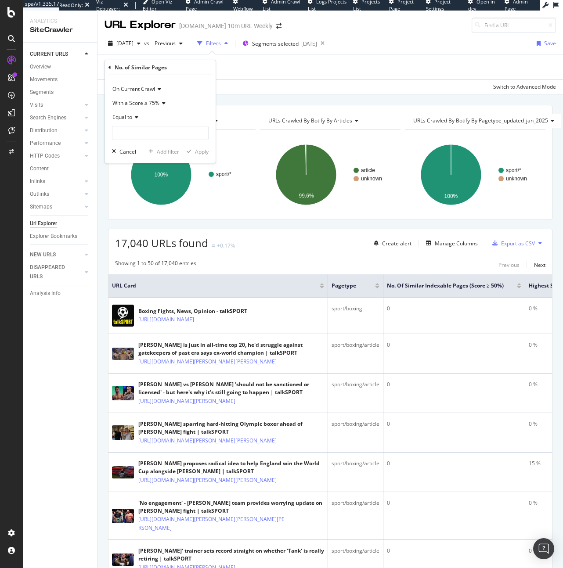
click at [130, 114] on span "Equal to" at bounding box center [122, 116] width 20 height 7
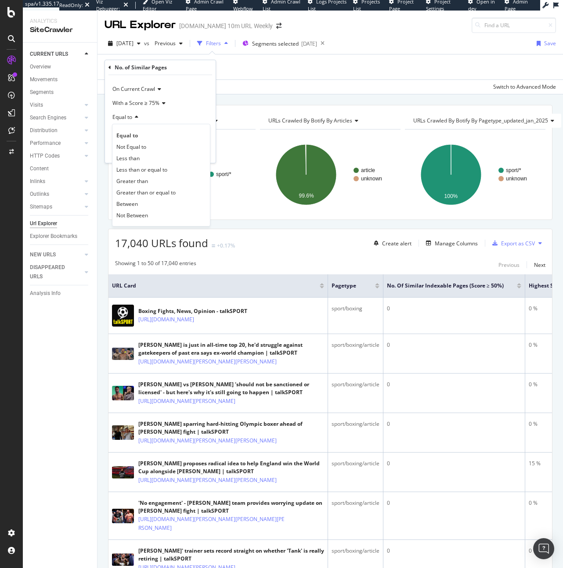
click at [188, 115] on div "Equal to" at bounding box center [160, 117] width 97 height 14
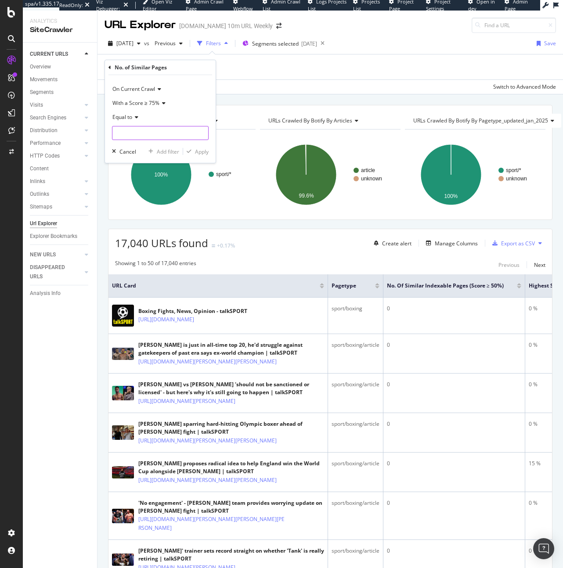
click at [166, 136] on input "number" at bounding box center [160, 133] width 97 height 14
click at [132, 121] on div "Equal to" at bounding box center [160, 117] width 97 height 14
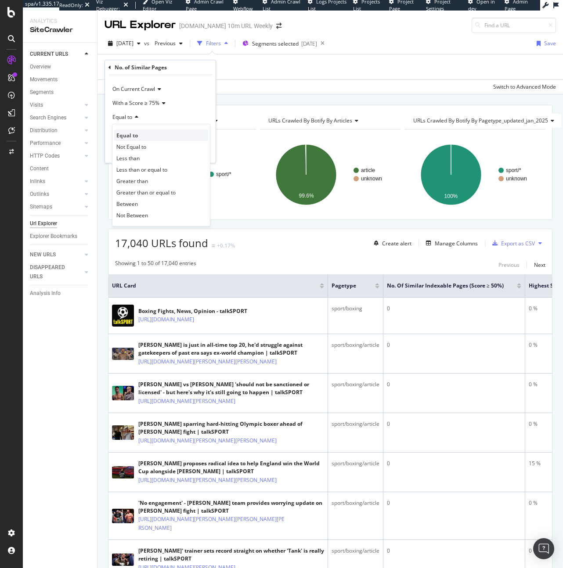
click at [135, 136] on span "Equal to" at bounding box center [127, 135] width 22 height 7
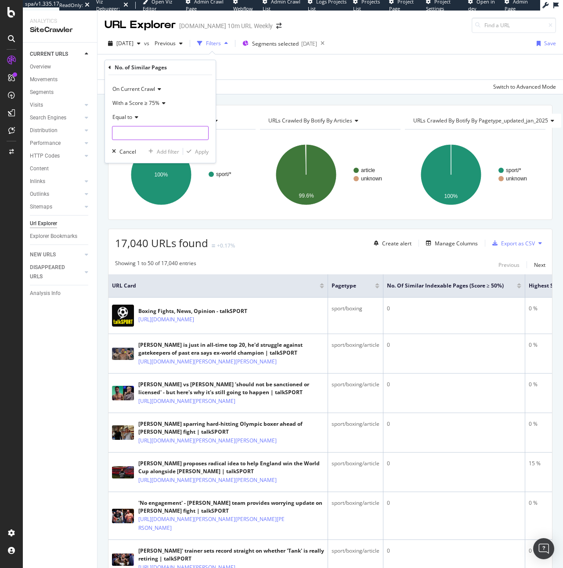
click at [137, 128] on input "number" at bounding box center [160, 133] width 97 height 14
click at [143, 111] on div "Equal to" at bounding box center [160, 117] width 97 height 14
click at [144, 105] on span "With a Score ≥ 75%" at bounding box center [135, 102] width 47 height 7
click at [145, 122] on span "With a Score ≥ 50%" at bounding box center [139, 121] width 47 height 7
click at [145, 136] on input "number" at bounding box center [160, 133] width 97 height 14
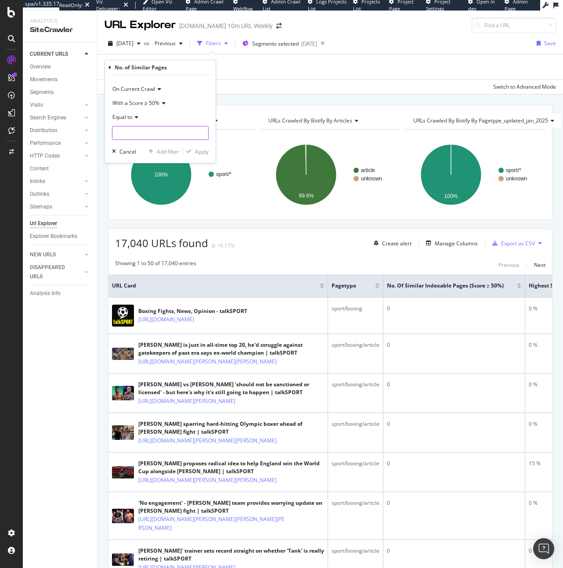
click at [145, 131] on input "number" at bounding box center [160, 133] width 97 height 14
click at [153, 133] on input "number" at bounding box center [160, 133] width 97 height 14
click at [152, 130] on input "number" at bounding box center [160, 133] width 97 height 14
type input "1"
click at [198, 133] on input "1" at bounding box center [160, 133] width 97 height 14
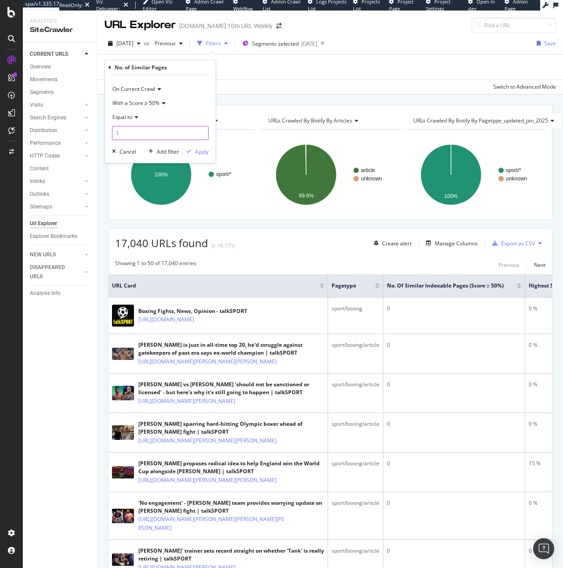
click at [195, 137] on input "1" at bounding box center [160, 133] width 97 height 14
click at [119, 152] on div "button" at bounding box center [113, 151] width 11 height 5
click at [132, 71] on div "Add Filter" at bounding box center [121, 67] width 35 height 10
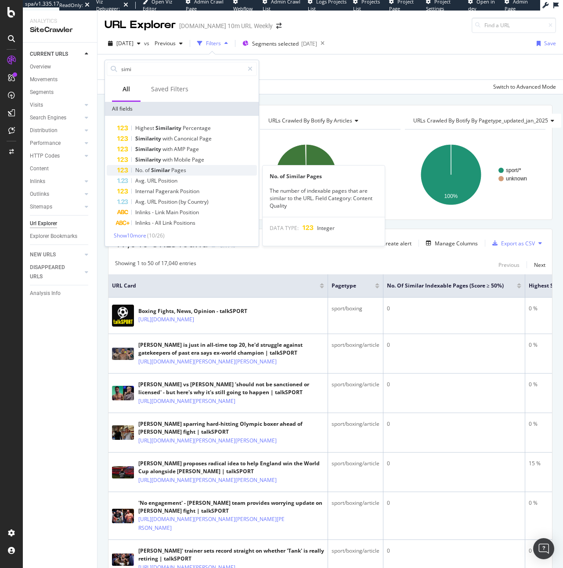
click at [188, 168] on div "No. of Similar Pages" at bounding box center [187, 170] width 140 height 11
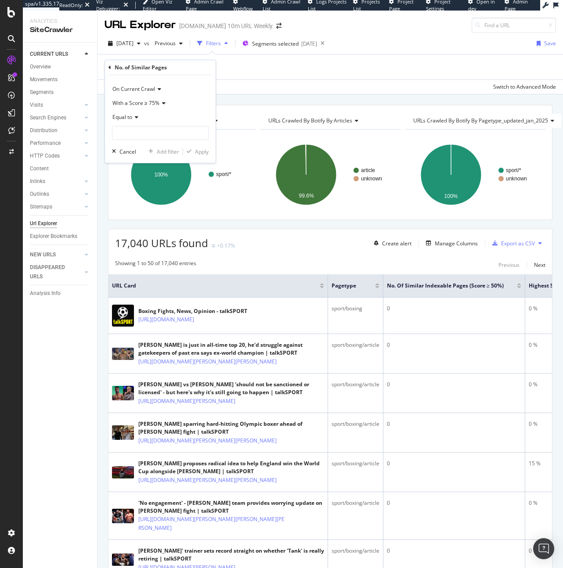
click at [135, 103] on span "With a Score ≥ 75%" at bounding box center [135, 102] width 47 height 7
click at [149, 111] on div "With a Score ≥ 50% With a Score ≥ 75% With a Score ≥ 90%" at bounding box center [161, 133] width 98 height 46
click at [151, 124] on span "With a Score ≥ 50%" at bounding box center [139, 121] width 47 height 7
click at [127, 115] on span "Equal to" at bounding box center [122, 116] width 20 height 7
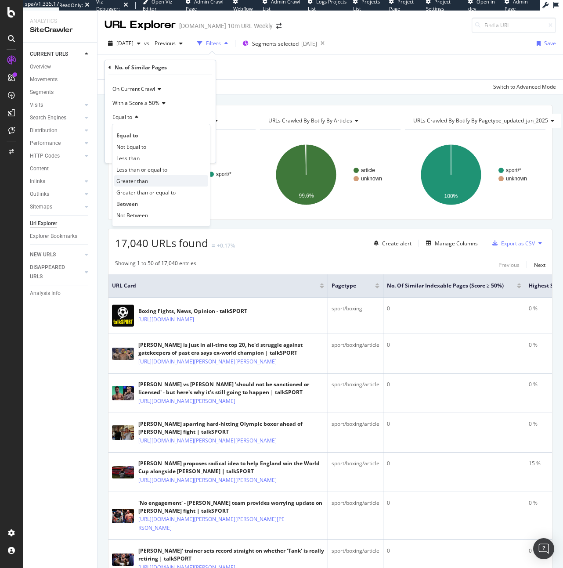
click at [143, 183] on span "Greater than" at bounding box center [132, 180] width 32 height 7
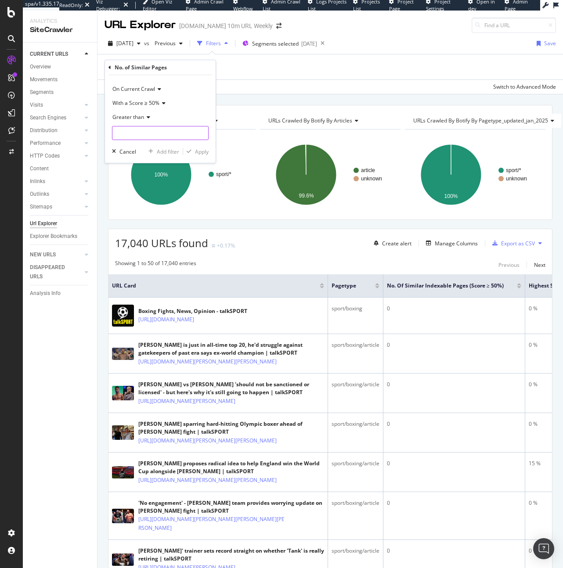
click at [144, 126] on input "number" at bounding box center [160, 133] width 97 height 14
click at [146, 126] on input "number" at bounding box center [160, 133] width 97 height 14
click at [145, 119] on icon at bounding box center [147, 117] width 6 height 5
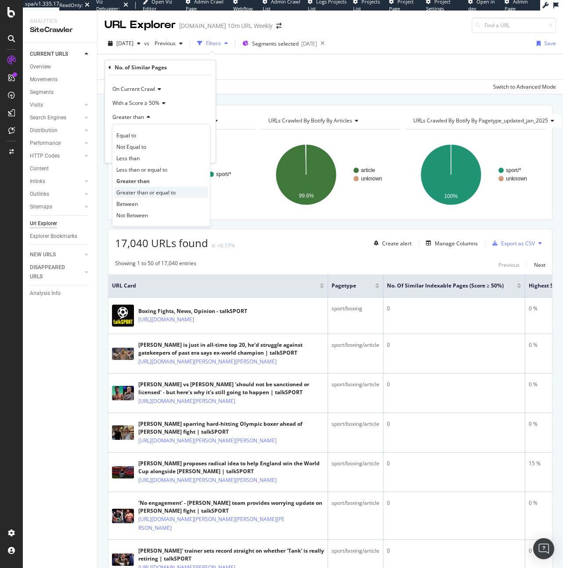
click at [156, 195] on span "Greater than or equal to" at bounding box center [145, 192] width 59 height 7
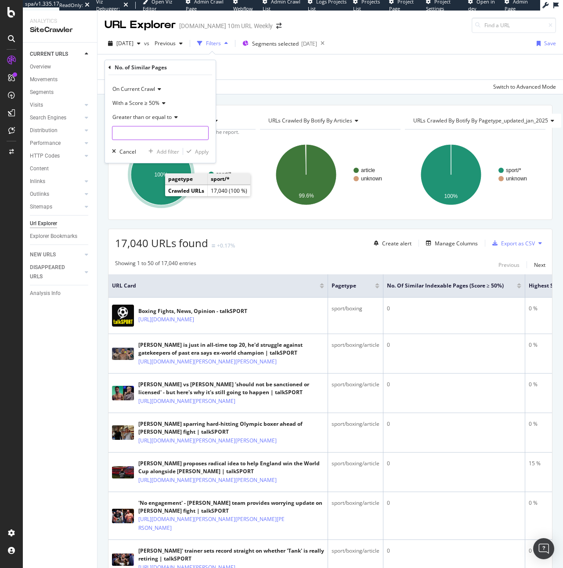
click at [134, 131] on input "number" at bounding box center [160, 133] width 97 height 14
type input "1"
click at [193, 155] on div "Apply" at bounding box center [195, 151] width 25 height 8
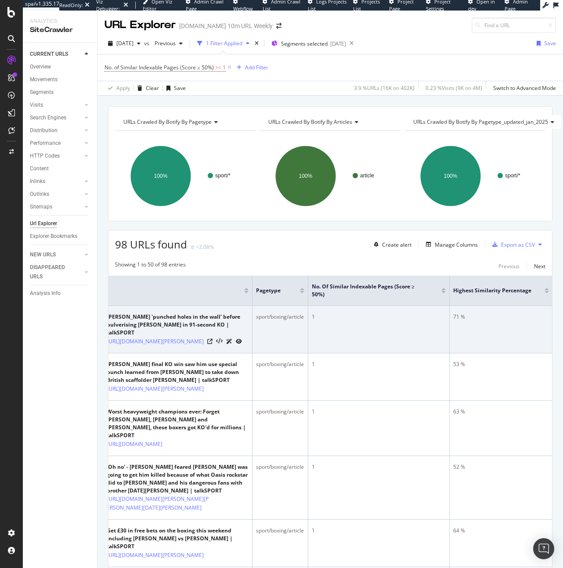
scroll to position [0, 38]
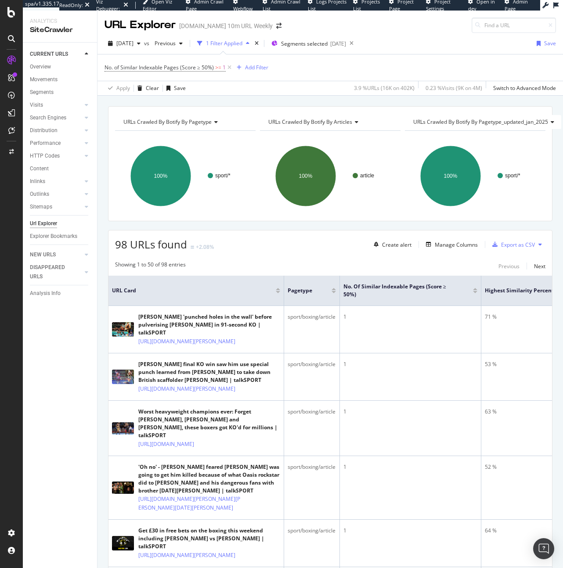
click at [450, 238] on div "Create alert Manage Columns Export as CSV" at bounding box center [457, 244] width 175 height 15
click at [449, 245] on div "Manage Columns" at bounding box center [456, 244] width 43 height 7
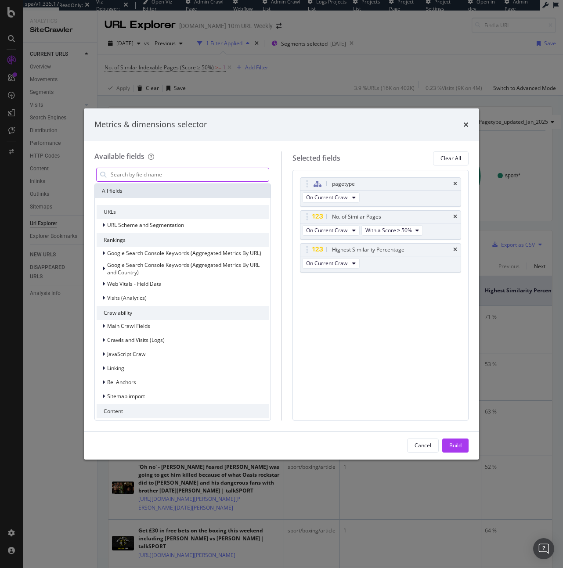
click at [179, 179] on input "modal" at bounding box center [189, 174] width 159 height 13
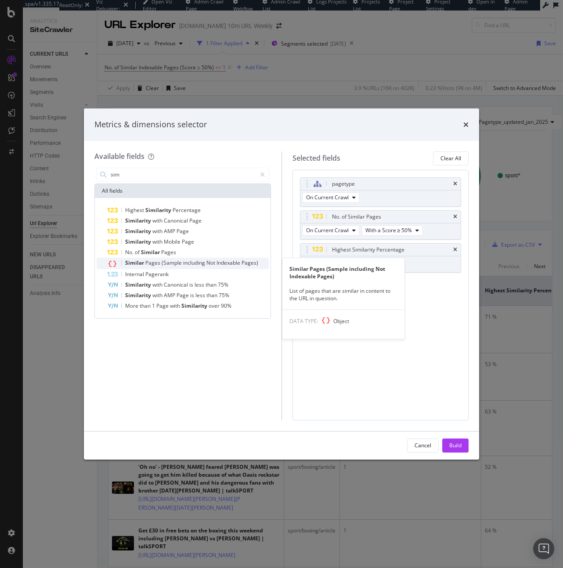
type input "sim"
click at [199, 260] on span "including" at bounding box center [194, 262] width 23 height 7
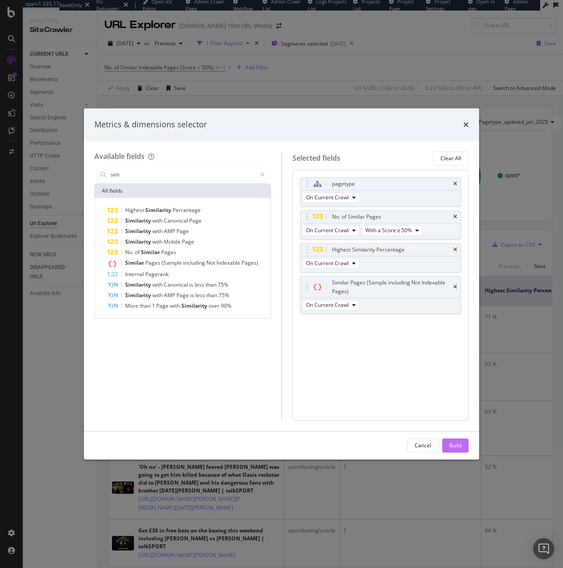
click at [465, 442] on button "Build" at bounding box center [455, 446] width 26 height 14
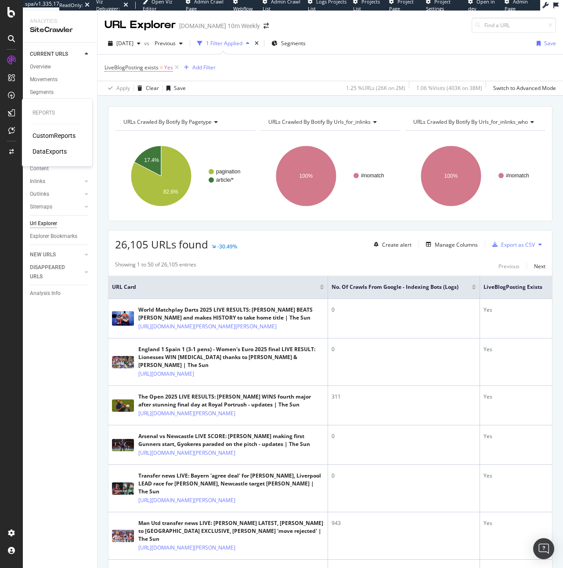
click at [61, 137] on div "CustomReports" at bounding box center [53, 135] width 43 height 9
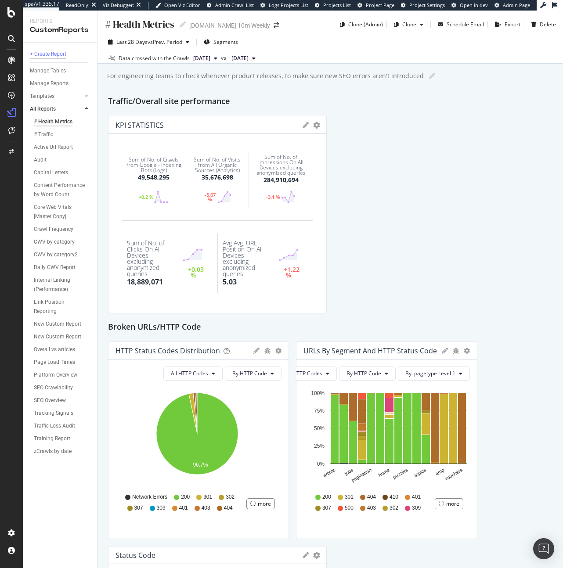
click at [64, 54] on div "+ Create Report" at bounding box center [48, 54] width 36 height 9
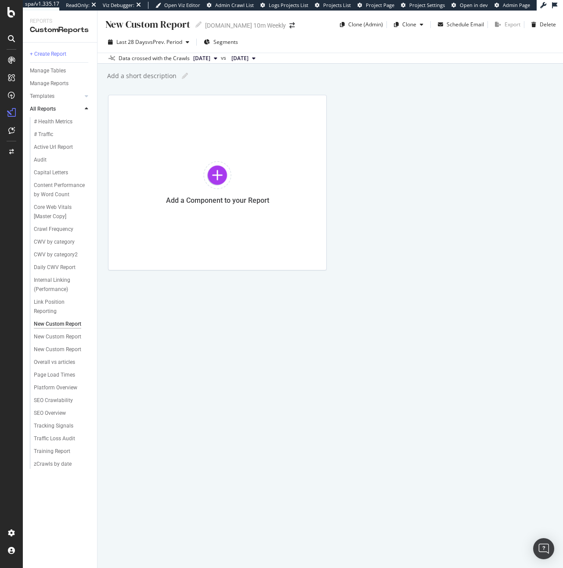
click at [151, 29] on div "New Custom Report" at bounding box center [147, 25] width 86 height 14
type input "LiveBlog Stats"
click at [447, 163] on div "Add a Component to your Report" at bounding box center [330, 183] width 444 height 176
click at [228, 147] on div "Add a Component to your Report" at bounding box center [217, 183] width 219 height 176
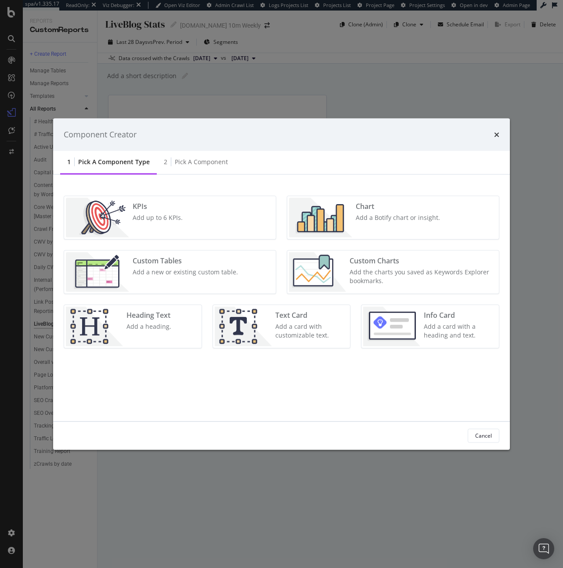
click at [356, 212] on div "Chart Add a Botify chart or insight." at bounding box center [397, 218] width 91 height 40
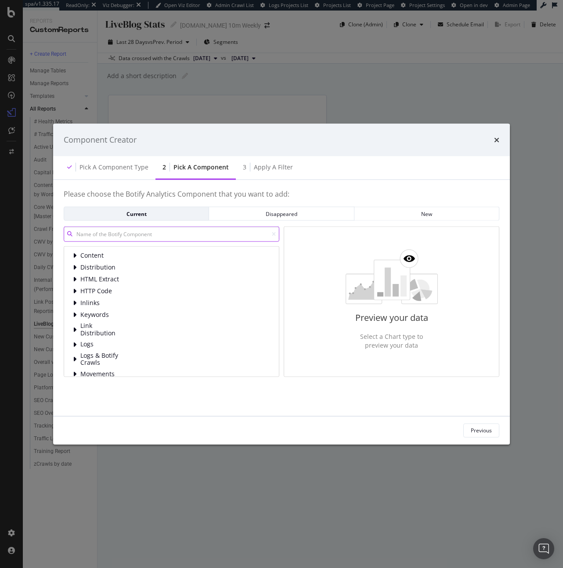
click at [181, 238] on input "modal" at bounding box center [172, 233] width 216 height 15
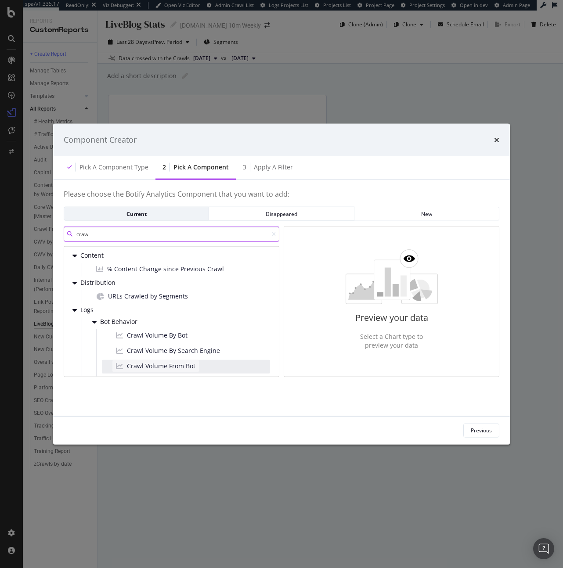
type input "craw"
click at [194, 369] on div "Crawl Volume From Bot" at bounding box center [155, 366] width 86 height 12
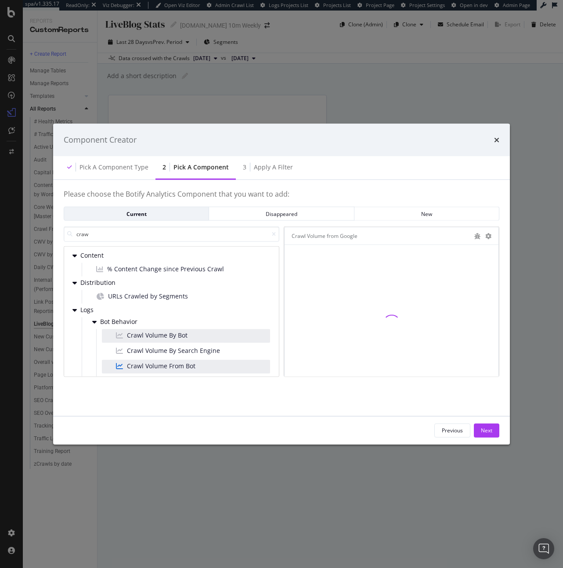
click at [198, 335] on div "Crawl Volume By Bot" at bounding box center [186, 336] width 168 height 14
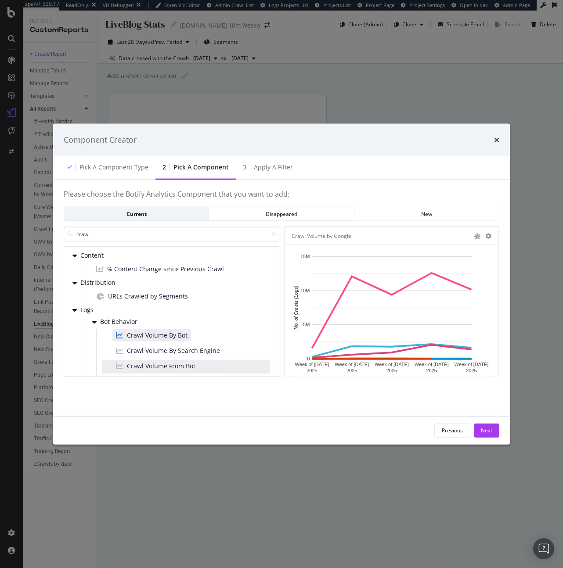
click at [198, 369] on div "Crawl Volume From Bot" at bounding box center [186, 367] width 168 height 14
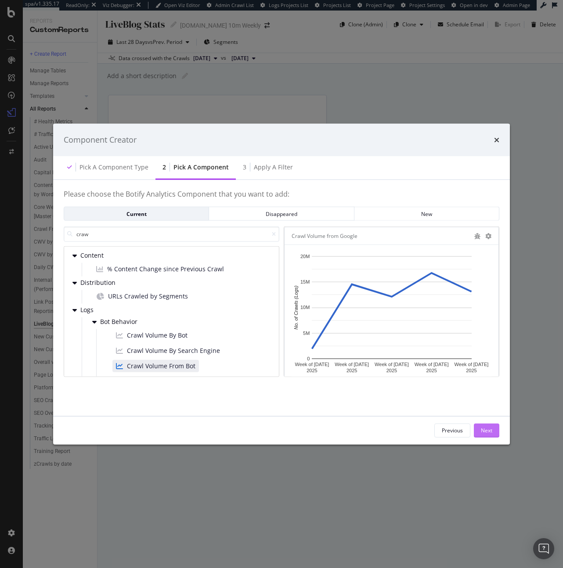
click at [499, 431] on button "Next" at bounding box center [486, 430] width 25 height 14
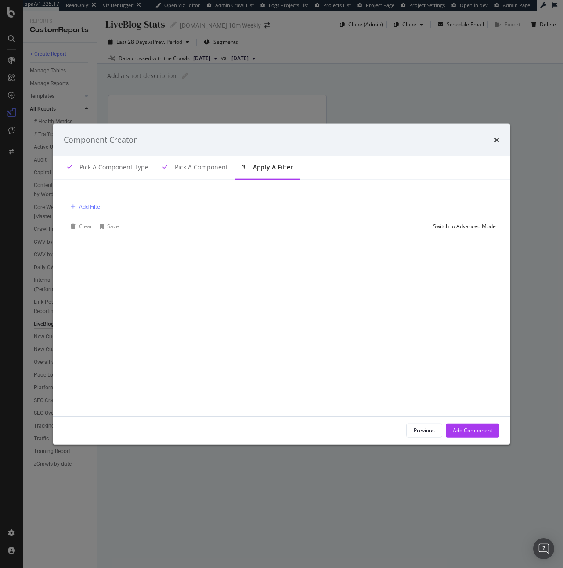
click at [90, 210] on div "Add Filter" at bounding box center [84, 206] width 35 height 10
type input "html"
click at [119, 225] on div "Saved Filters" at bounding box center [132, 228] width 37 height 9
click at [113, 205] on input "html" at bounding box center [144, 208] width 123 height 13
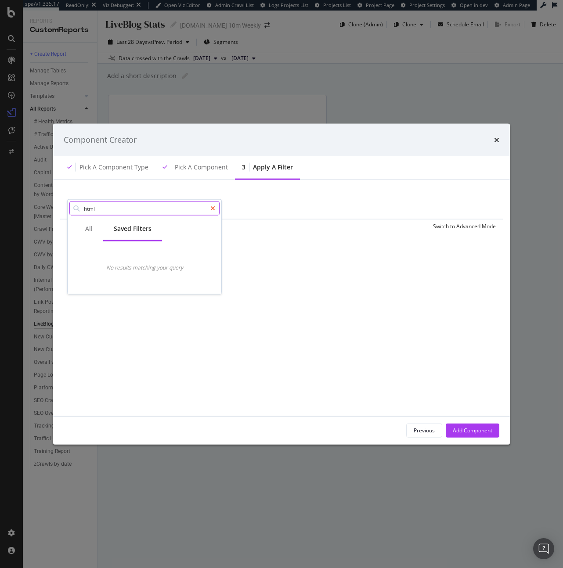
click at [212, 209] on icon "modal" at bounding box center [212, 208] width 5 height 6
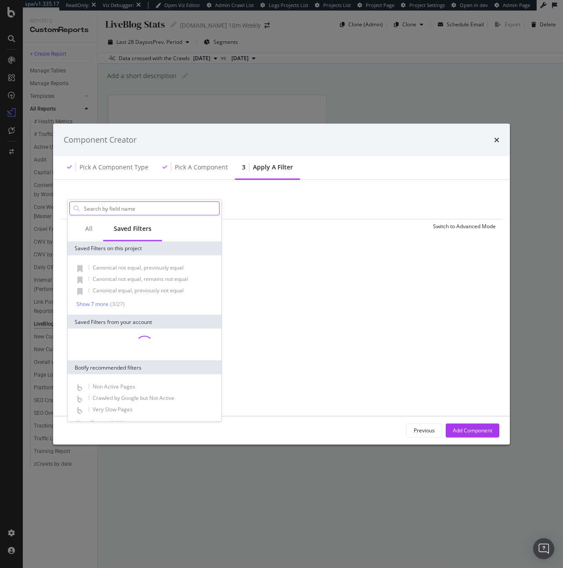
click at [153, 205] on input "modal" at bounding box center [151, 208] width 136 height 13
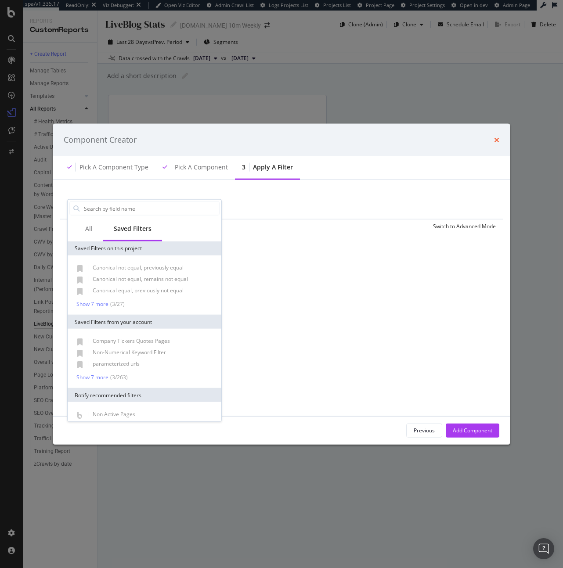
click at [494, 141] on icon "times" at bounding box center [496, 139] width 5 height 7
